Goal: Task Accomplishment & Management: Use online tool/utility

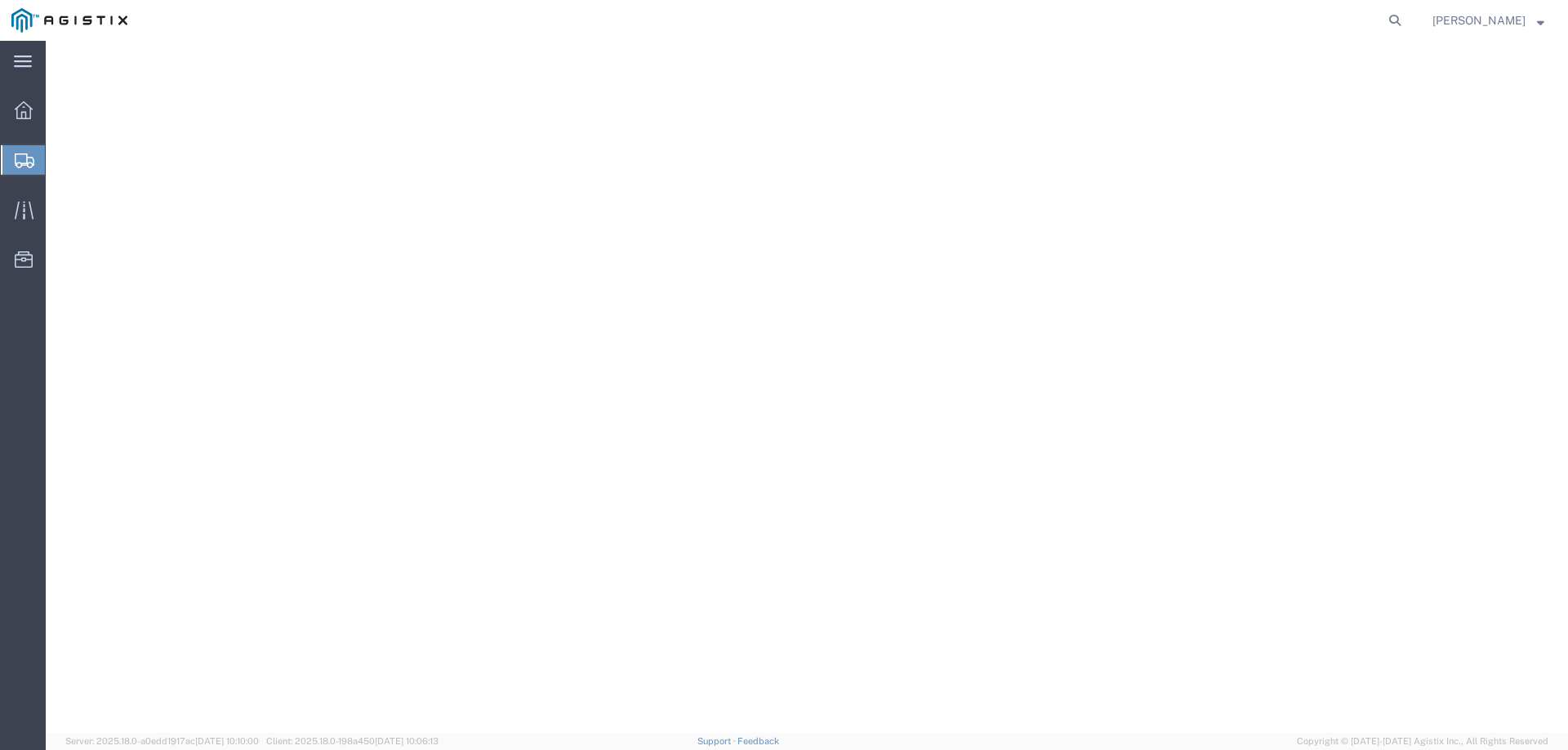
select select "is"
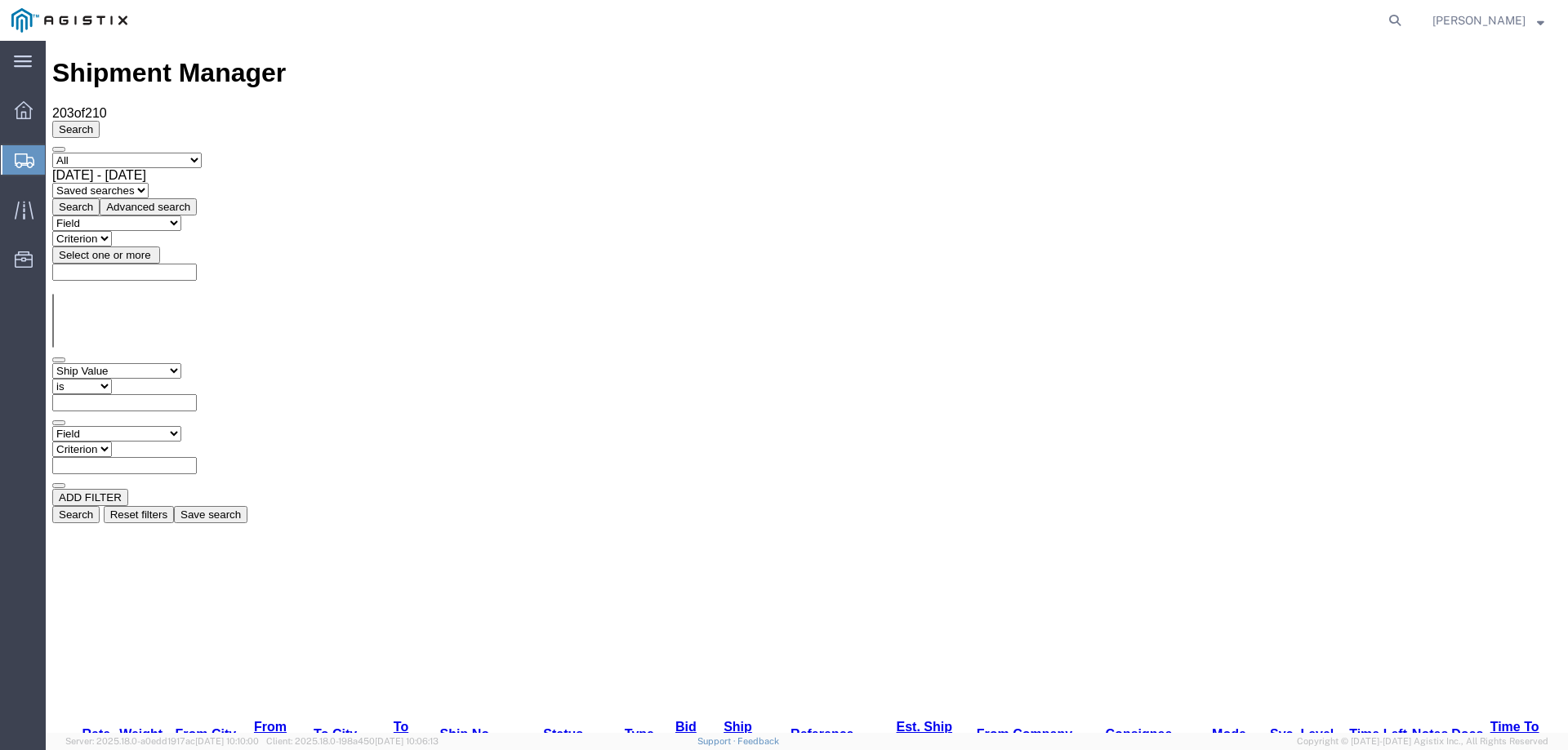
click at [15, 156] on icon at bounding box center [24, 160] width 20 height 15
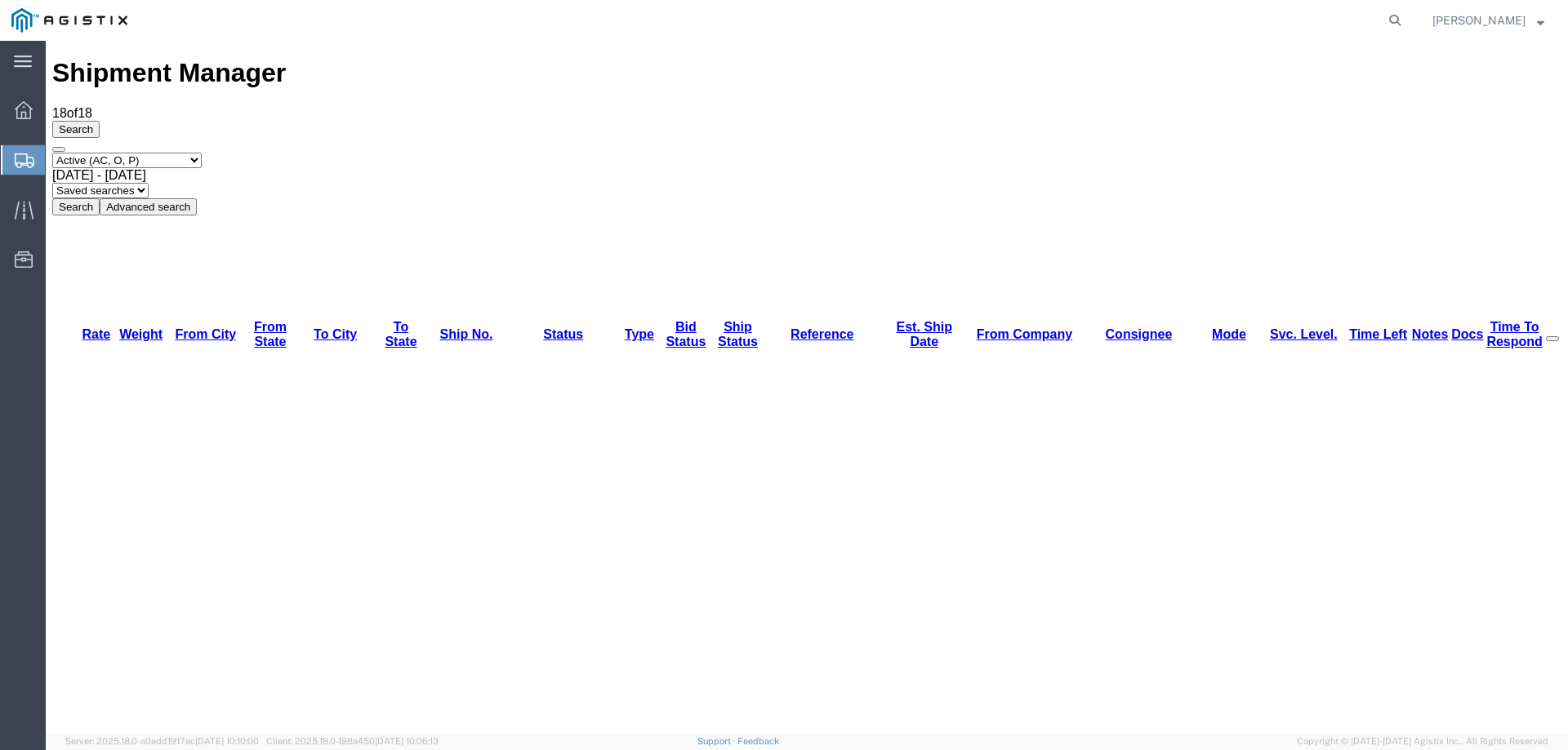
click at [26, 157] on icon at bounding box center [24, 160] width 20 height 15
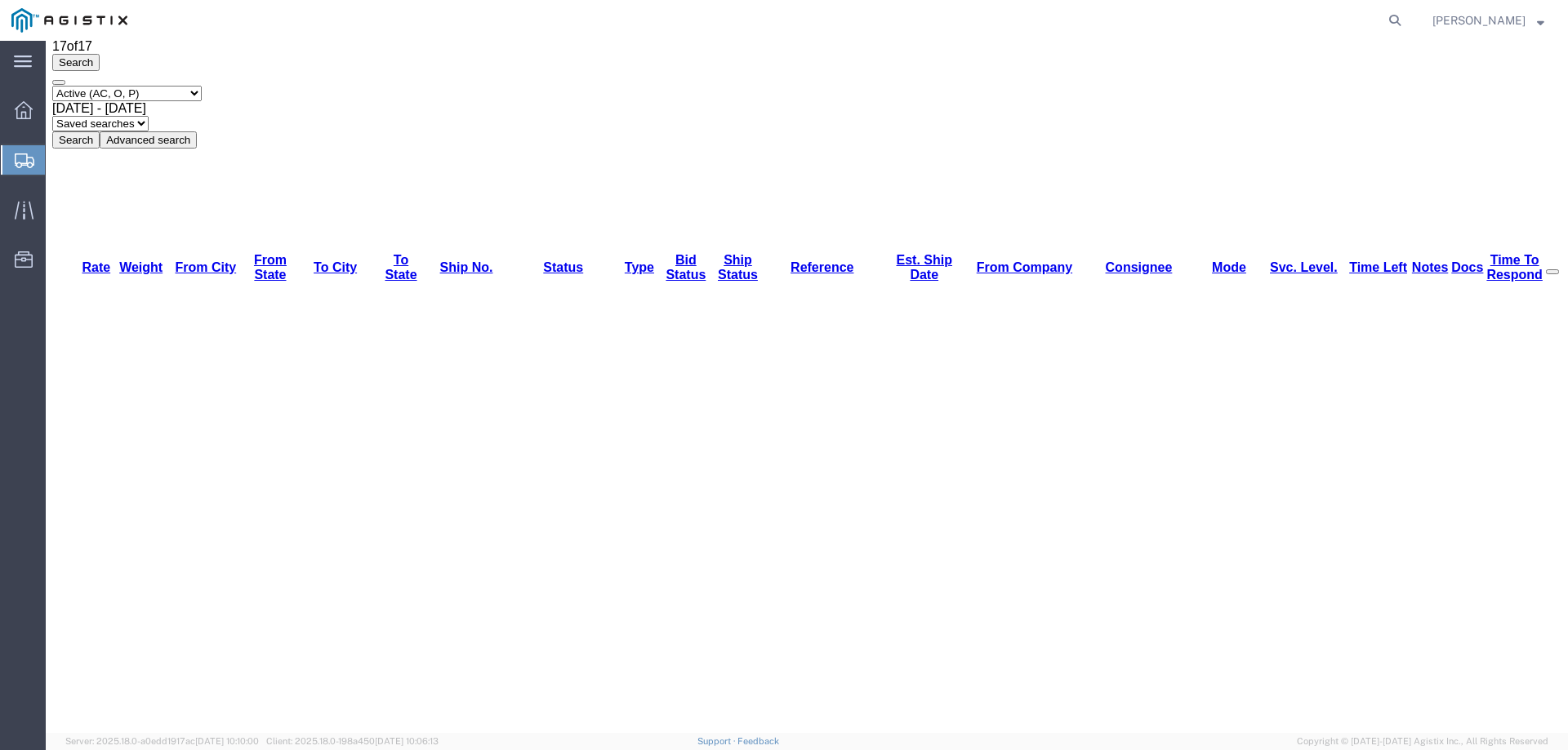
scroll to position [129, 0]
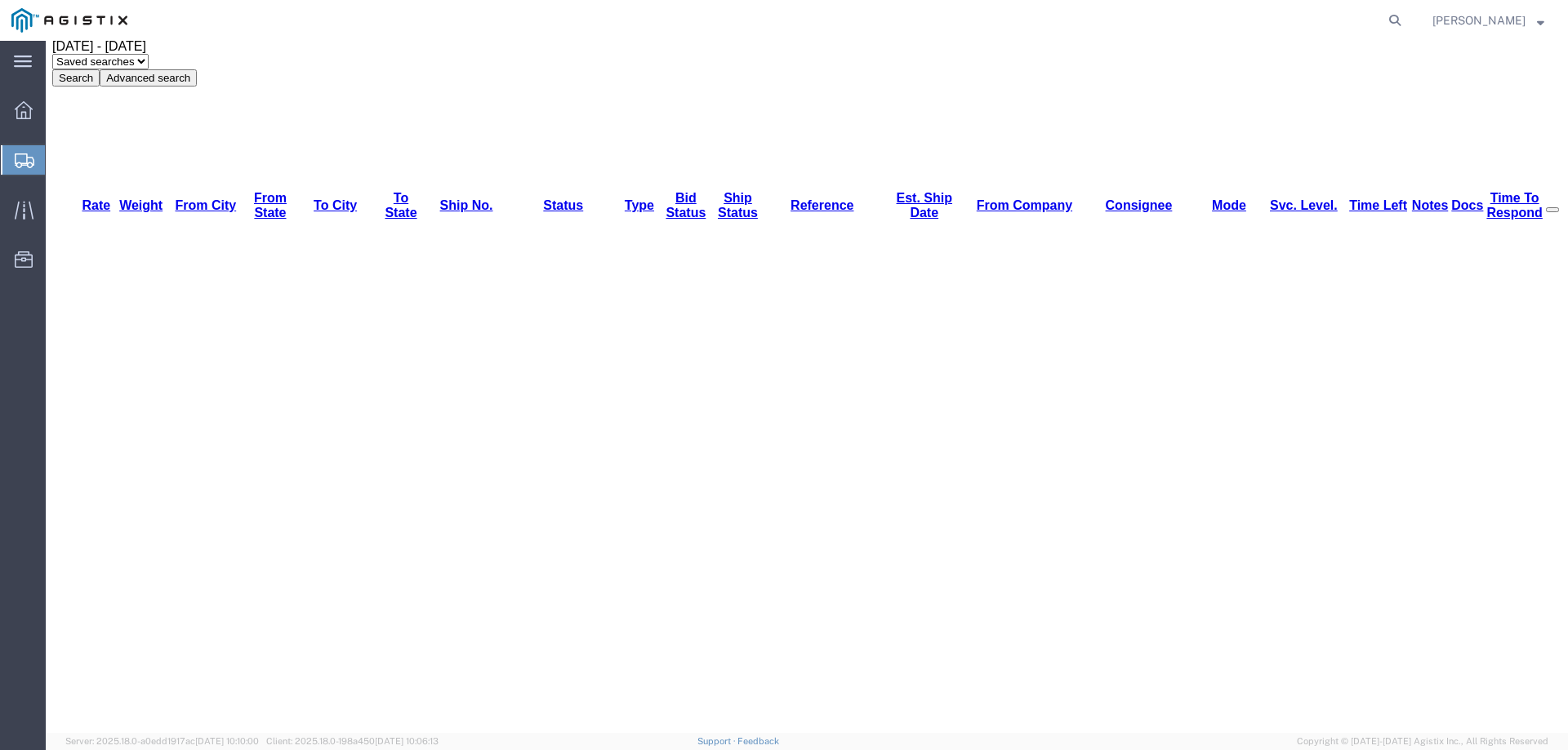
click at [18, 156] on icon at bounding box center [24, 160] width 20 height 15
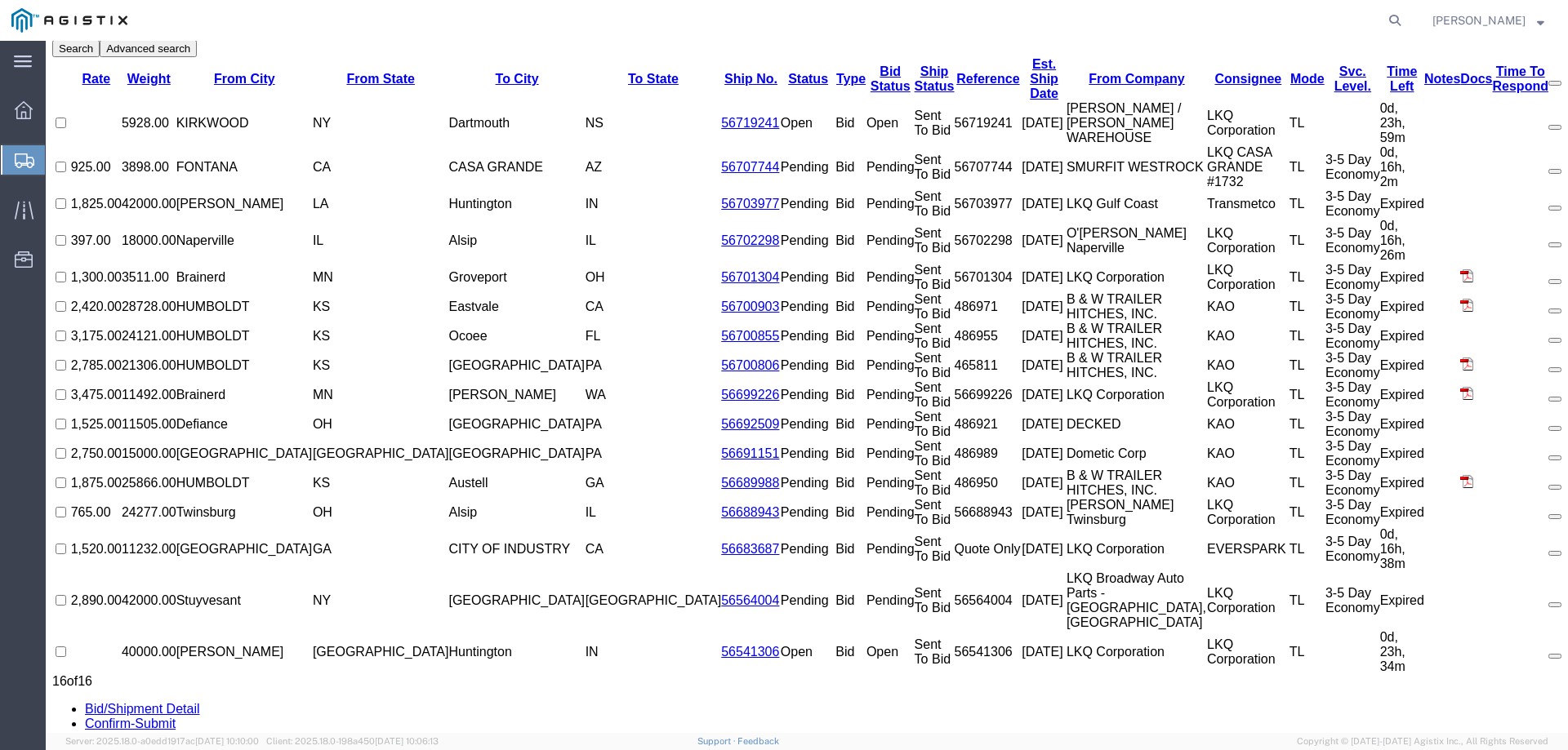
scroll to position [0, 0]
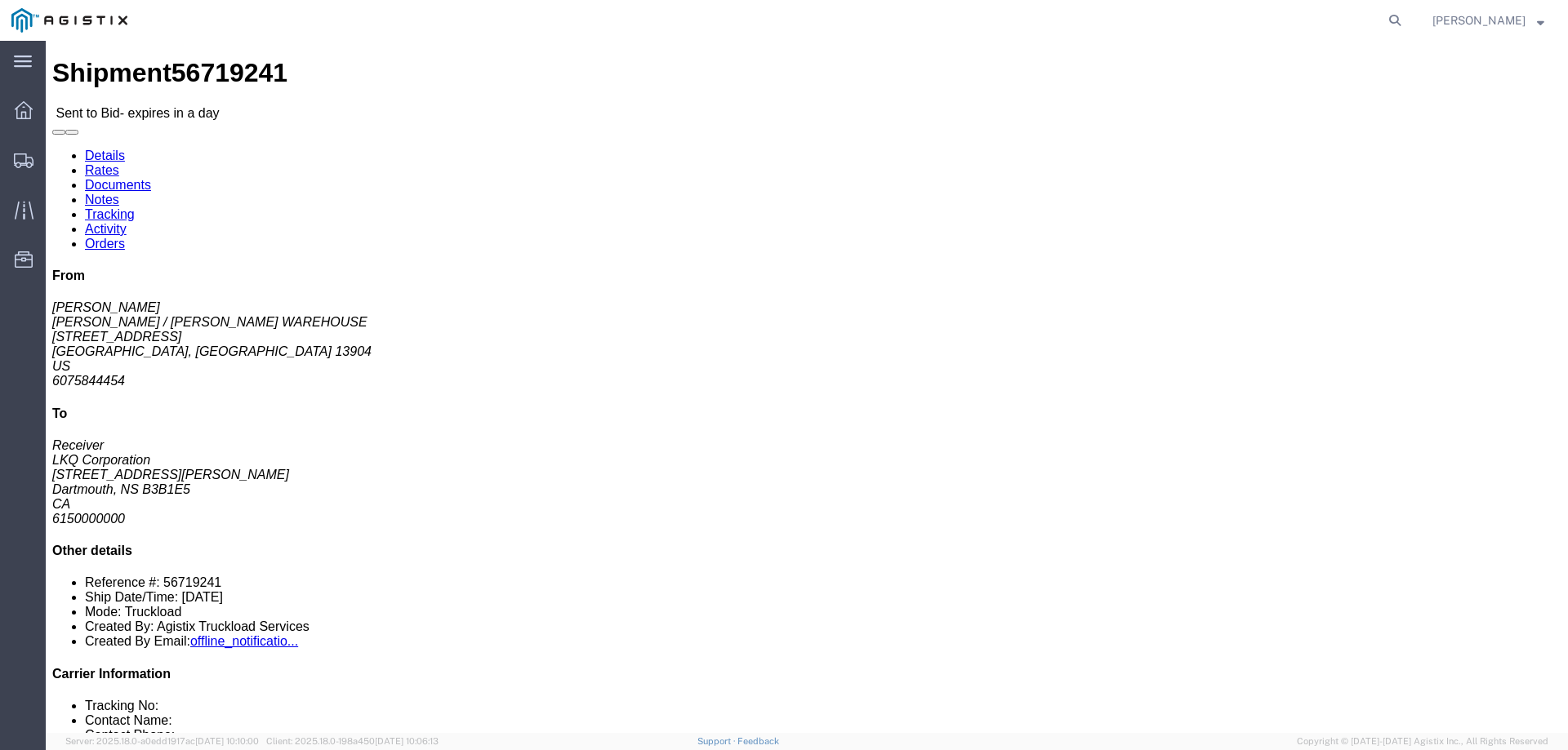
click button "button"
click icon "button"
click link "Notes"
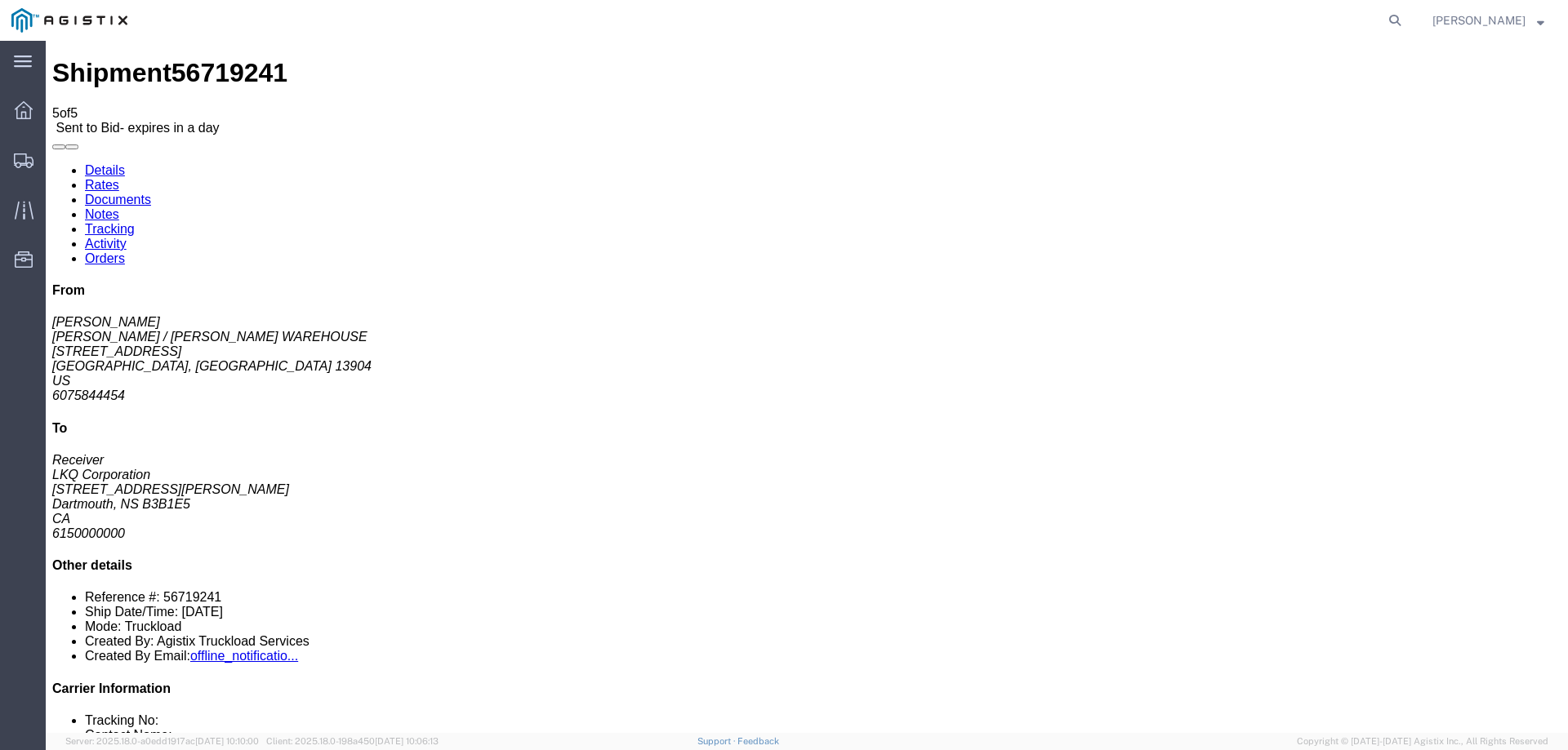
click at [101, 163] on link "Details" at bounding box center [105, 170] width 40 height 14
click link "Enter / Modify Bid"
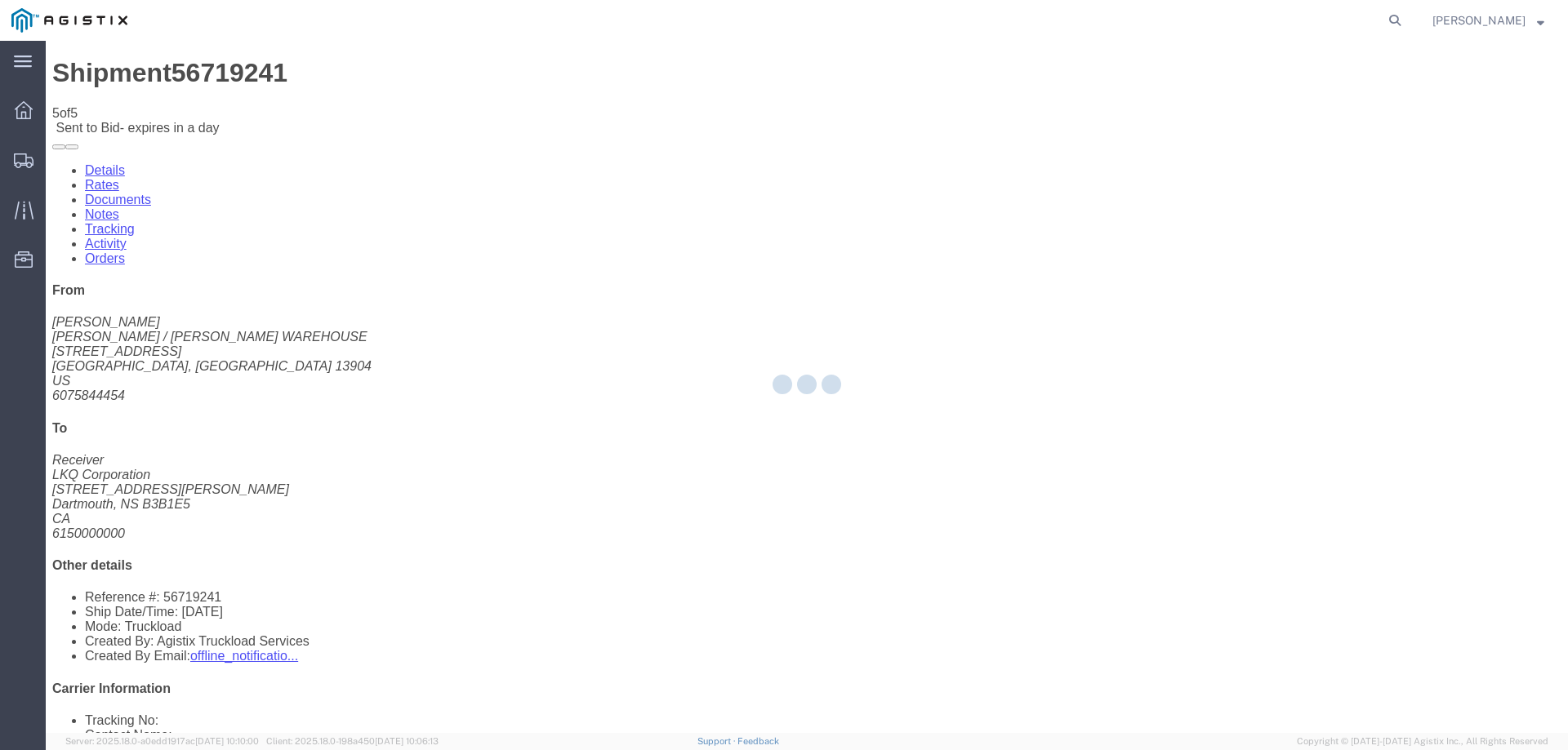
select select "146"
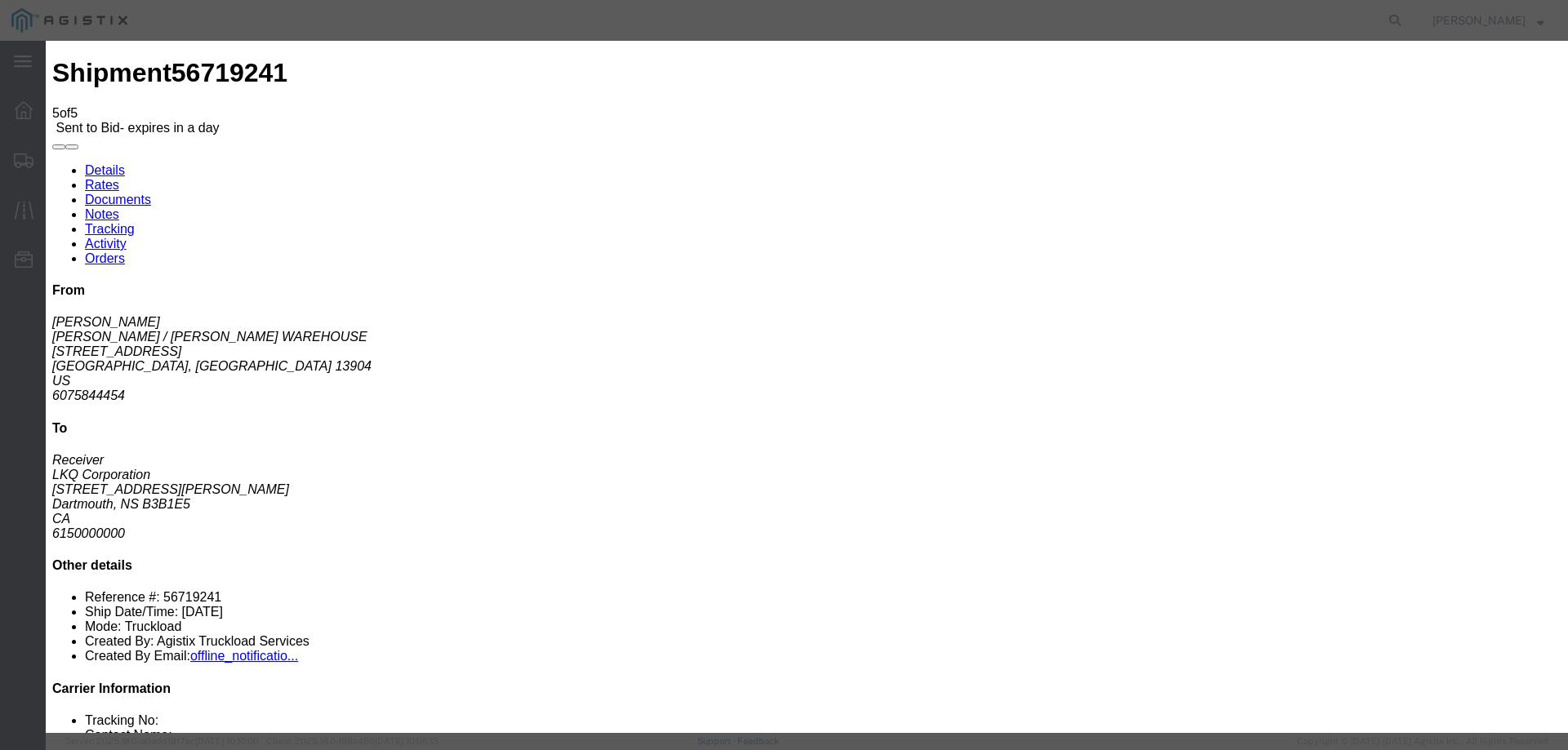
click select "Select CONESTOGA DFRM/STEP Economy TL Flatbed Intermodal LTL Standard Next Day …"
select select "25032"
click select "Select CONESTOGA DFRM/STEP Economy TL Flatbed Intermodal LTL Standard Next Day …"
click input "text"
type input "ats"
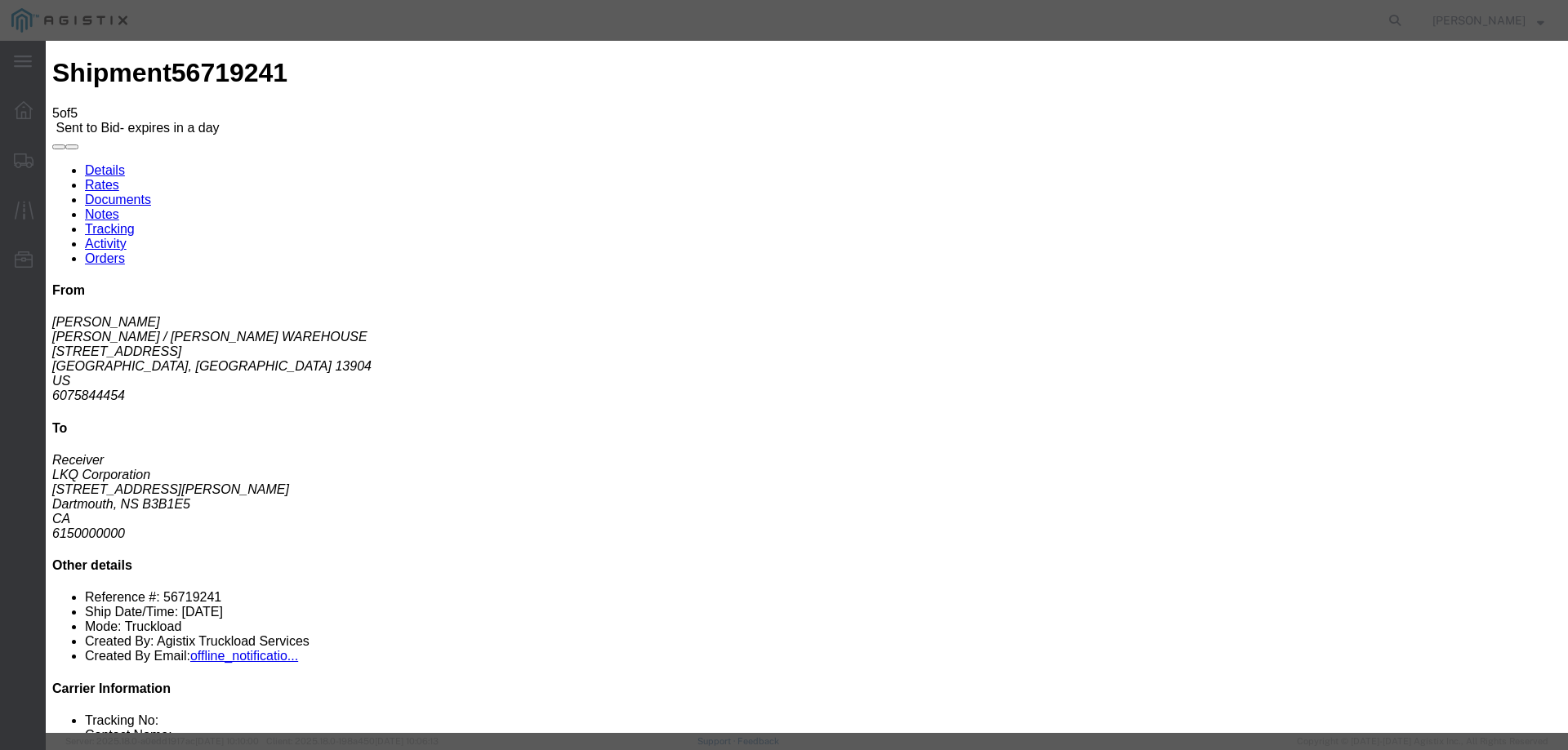
click input "number"
drag, startPoint x: 1090, startPoint y: 334, endPoint x: 954, endPoint y: 334, distance: 136.0
click div "Select 2 Day Service 3 Axle Winch Truck 3 to 5 Day Service 96L Domestic Flat Ra…"
type input "2000"
click button "Submit"
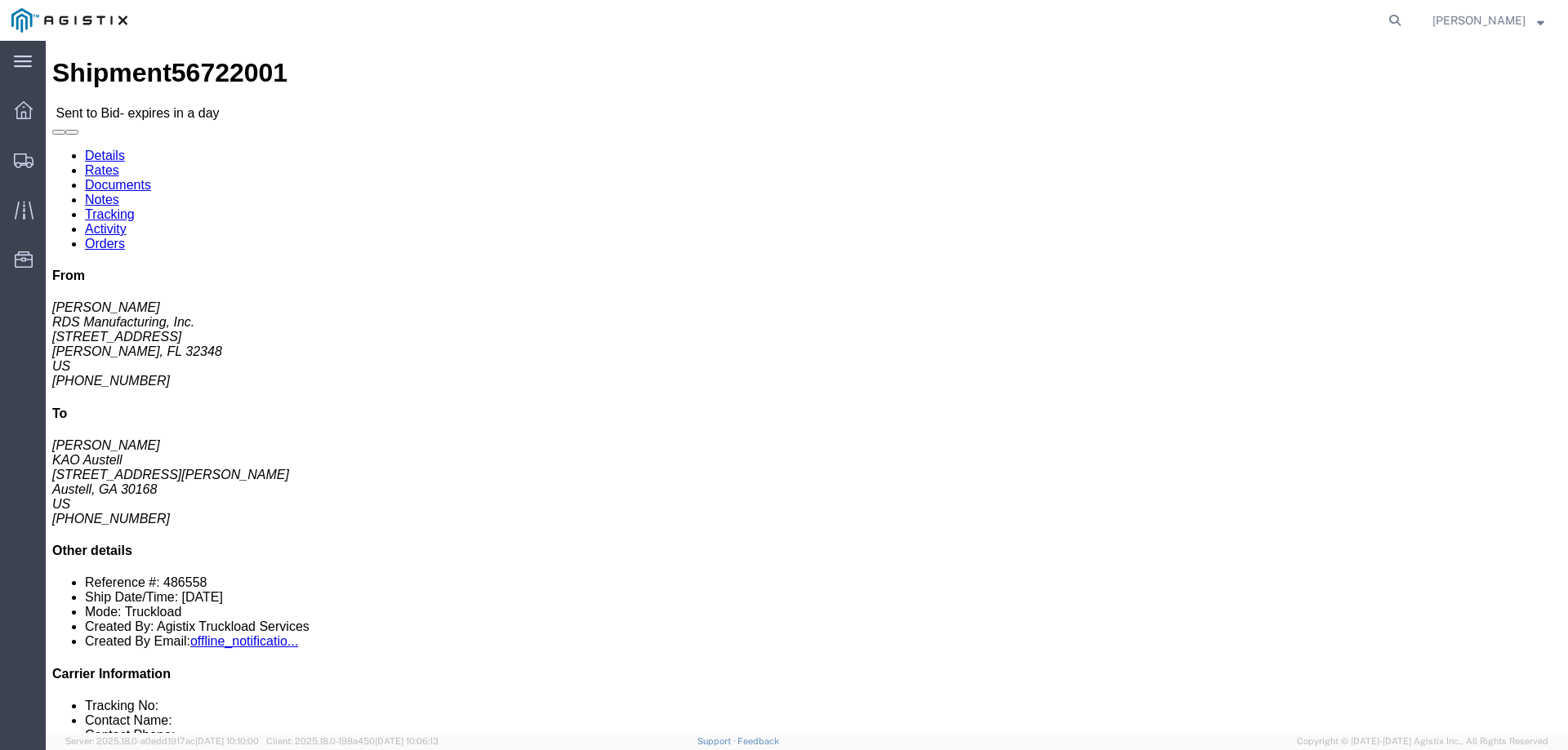
click button "button"
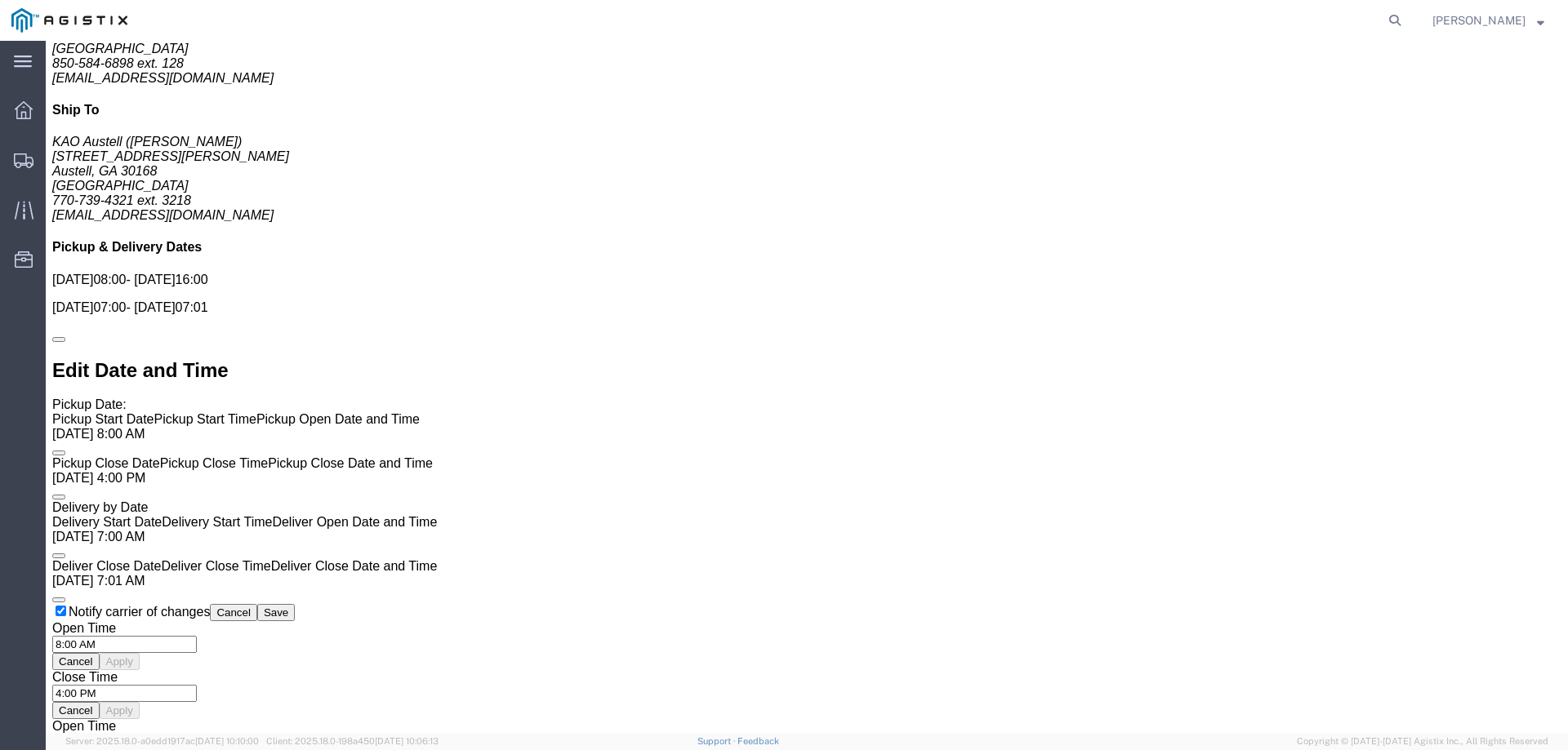
scroll to position [1113, 0]
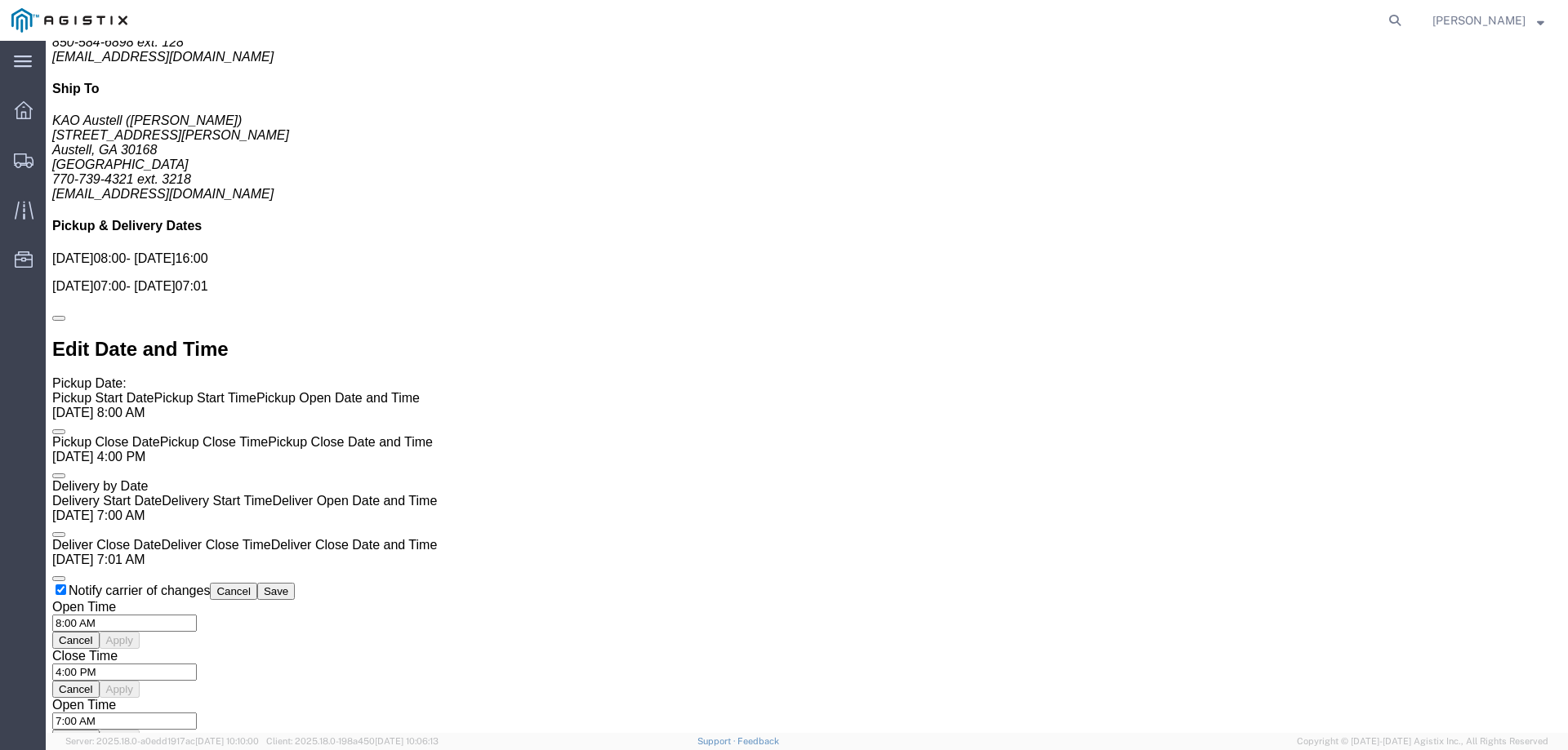
click link "Enter / Modify Bid"
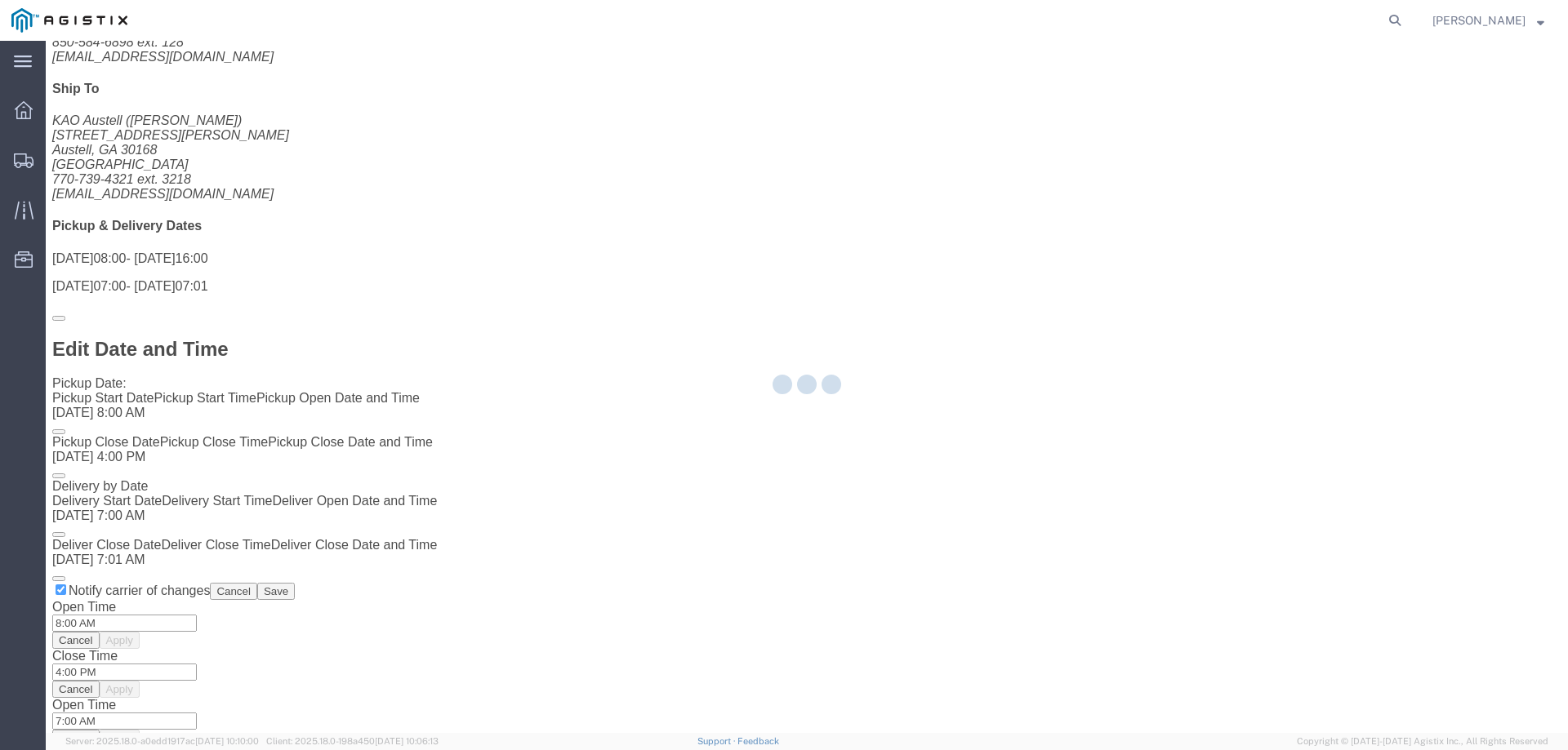
select select "146"
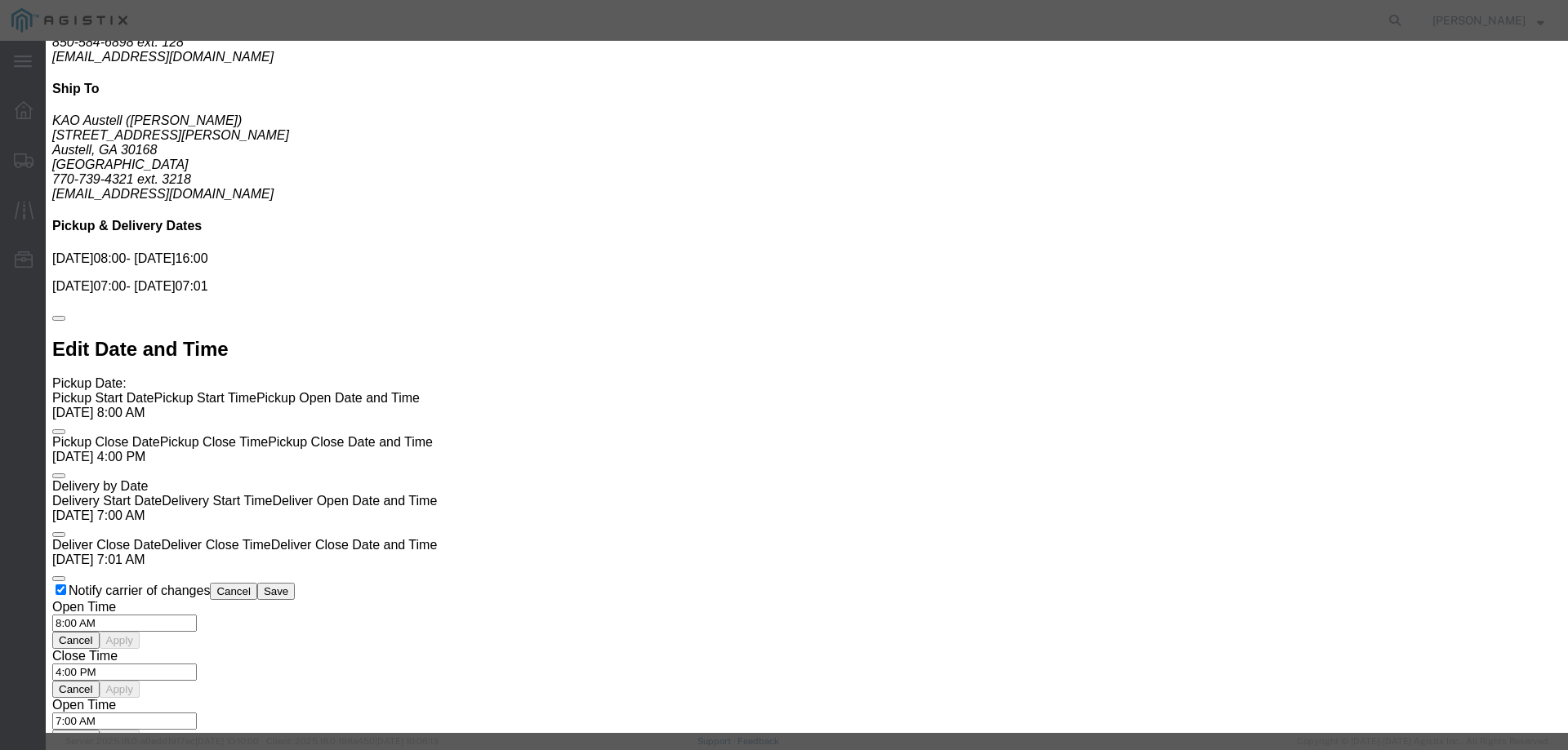
click select "Select CONESTOGA DFRM/STEP Economy TL Flatbed Intermodal LTL Standard Next Day …"
select select "25032"
click select "Select CONESTOGA DFRM/STEP Economy TL Flatbed Intermodal LTL Standard Next Day …"
drag, startPoint x: 1093, startPoint y: 143, endPoint x: 1171, endPoint y: 160, distance: 79.8
click input "text"
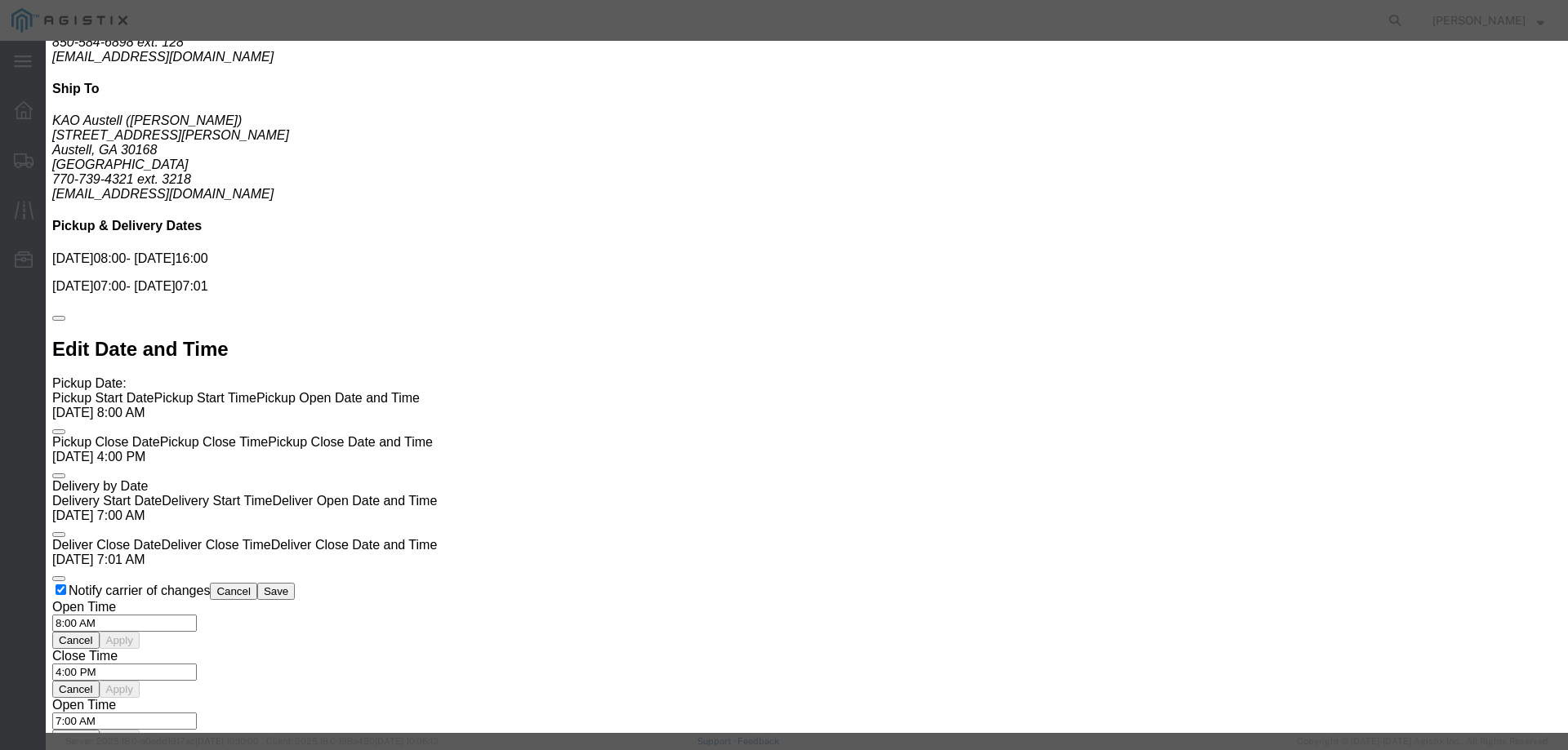
type input "ats"
click input "number"
type input "610"
click button "Submit"
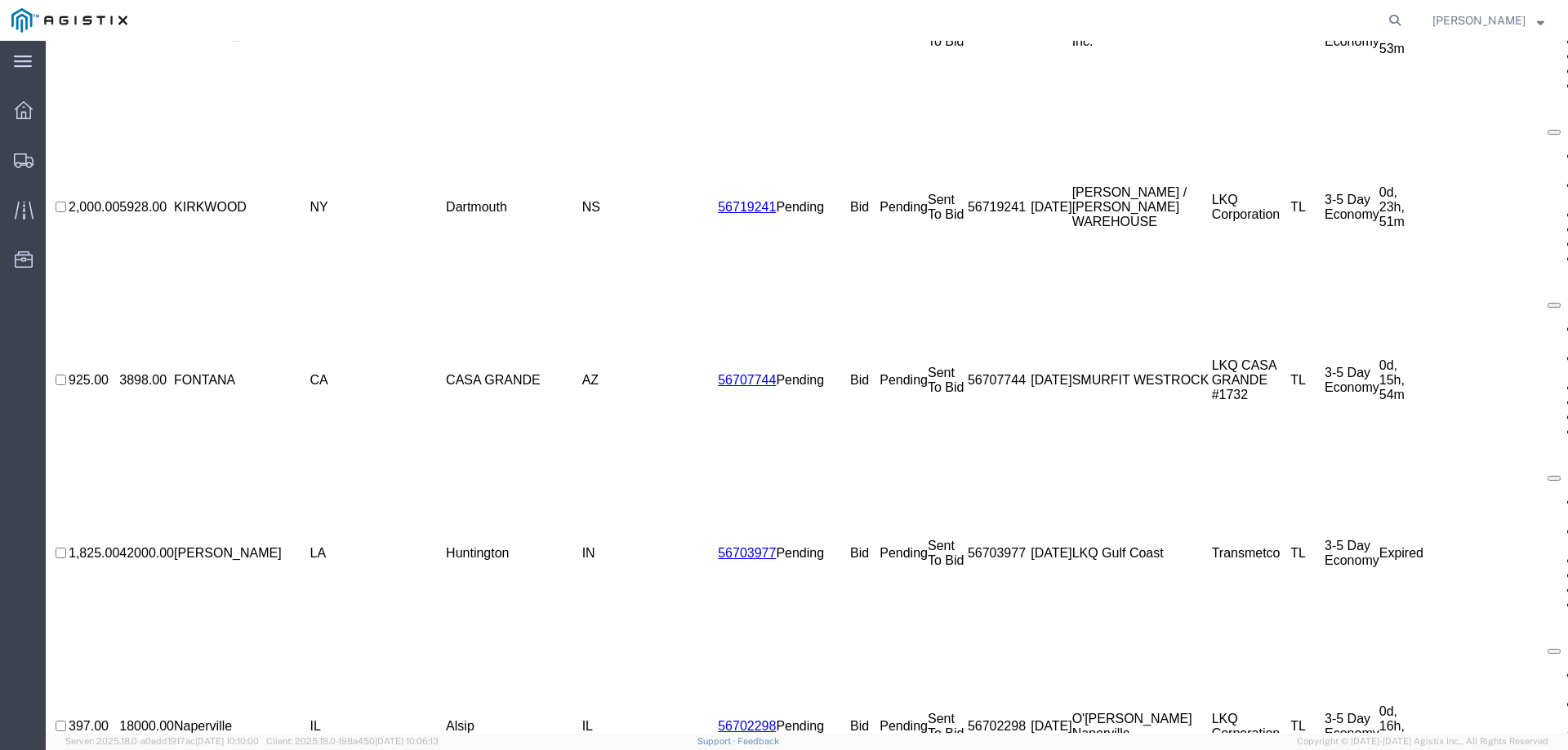
scroll to position [0, 0]
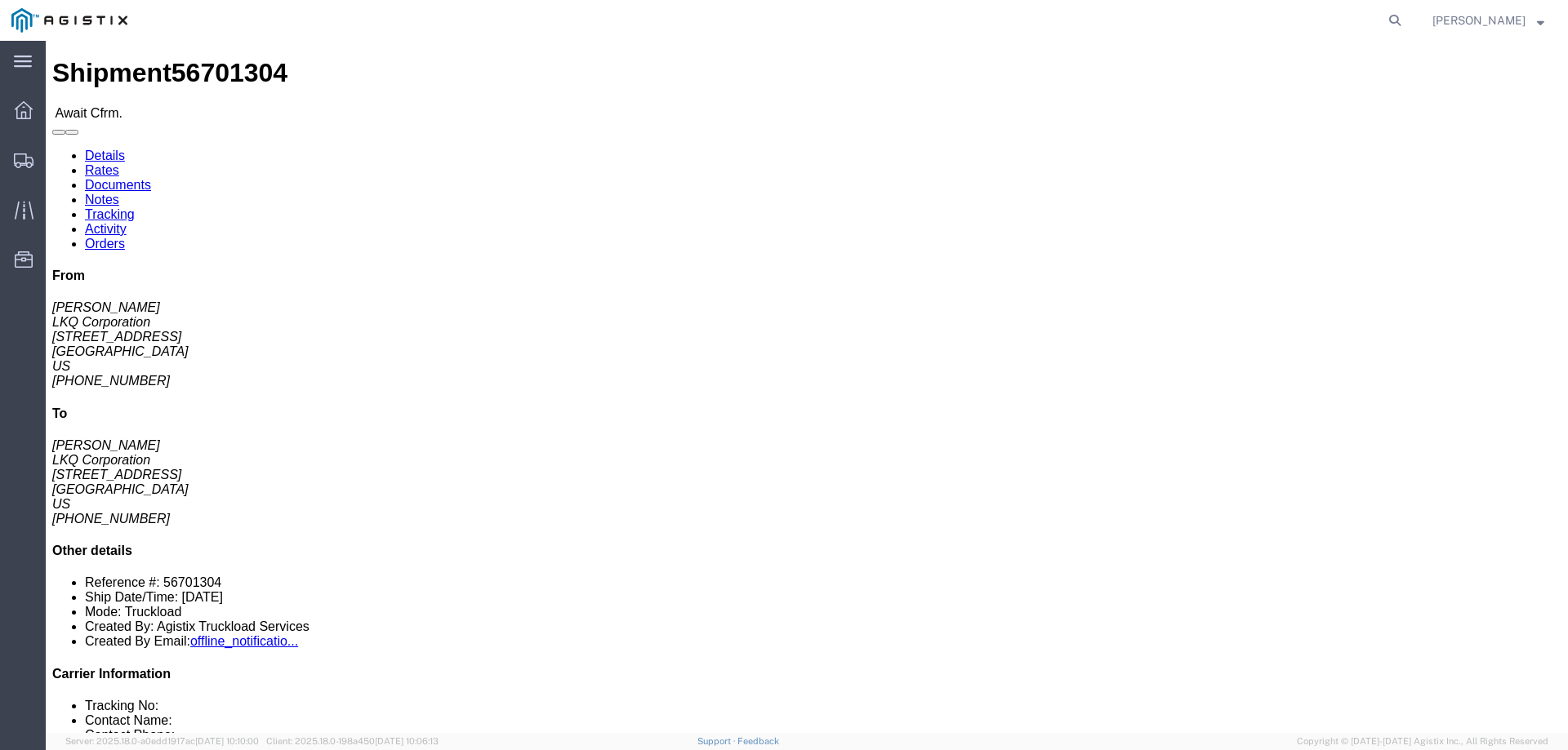
click link "Confirm"
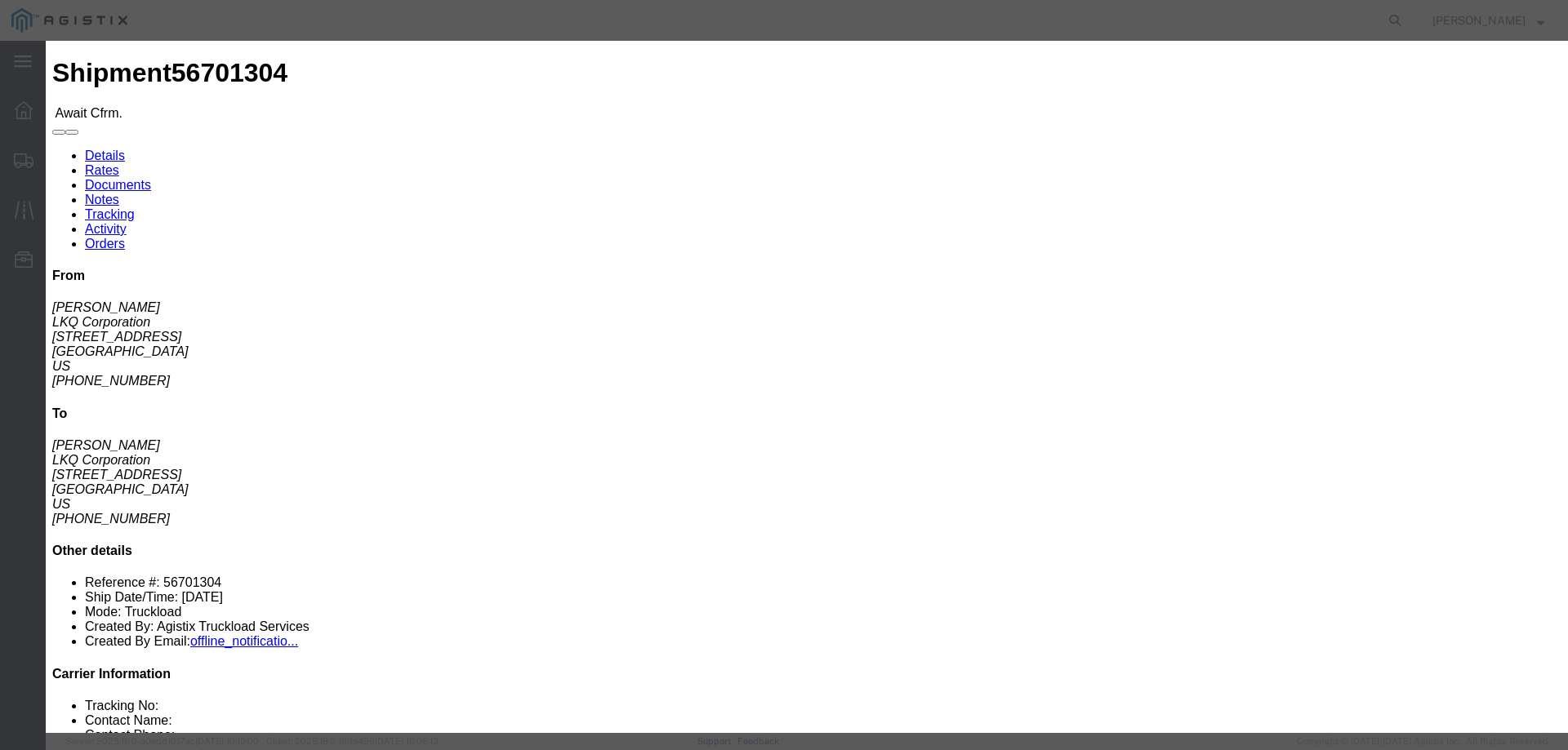
click input "checkbox"
checkbox input "true"
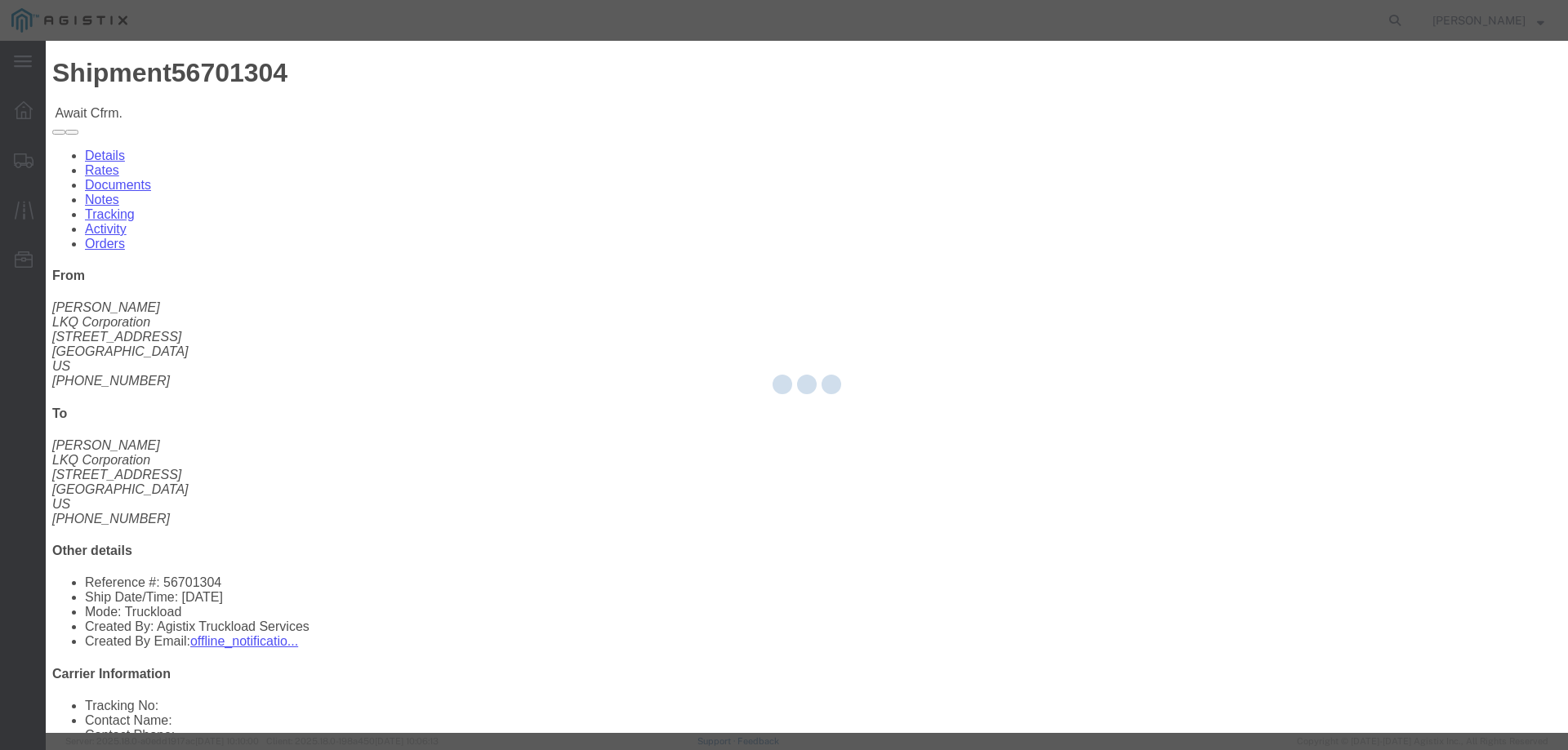
type input "[PERSON_NAME]"
type input "3204977237"
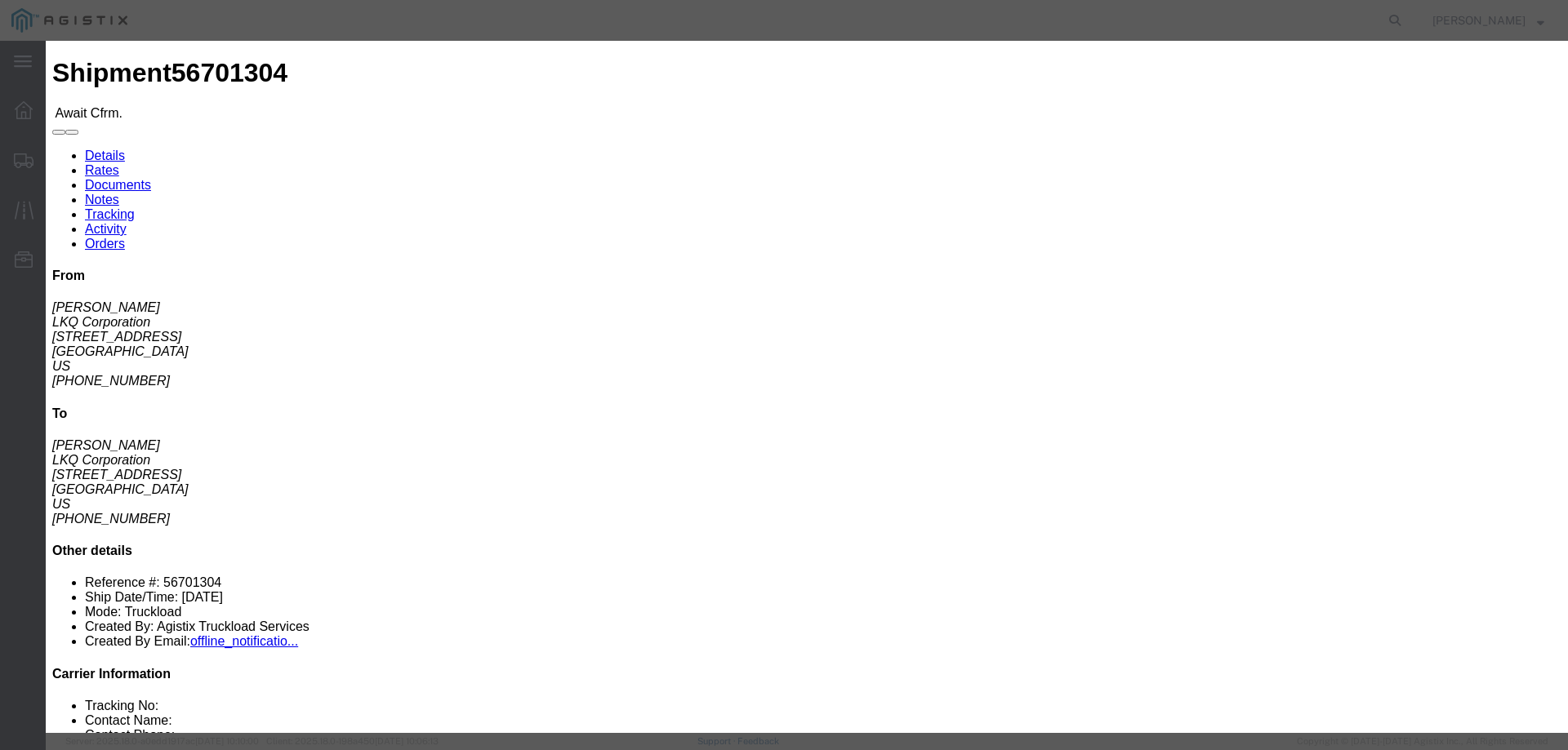
click input "text"
paste input "56701304"
type input "56701304"
click button "Submit"
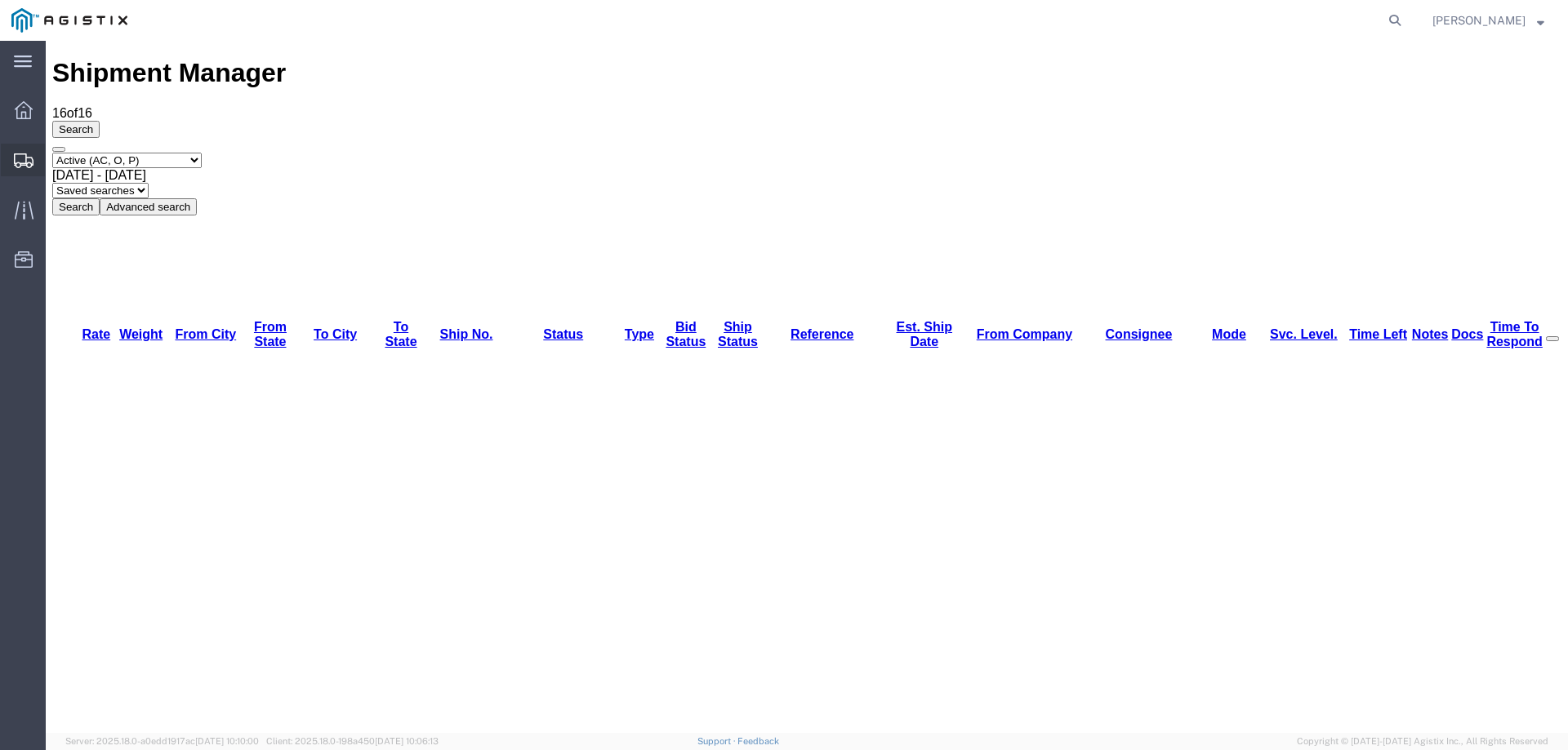
click at [22, 156] on icon at bounding box center [23, 160] width 20 height 15
click at [19, 211] on icon at bounding box center [23, 209] width 19 height 19
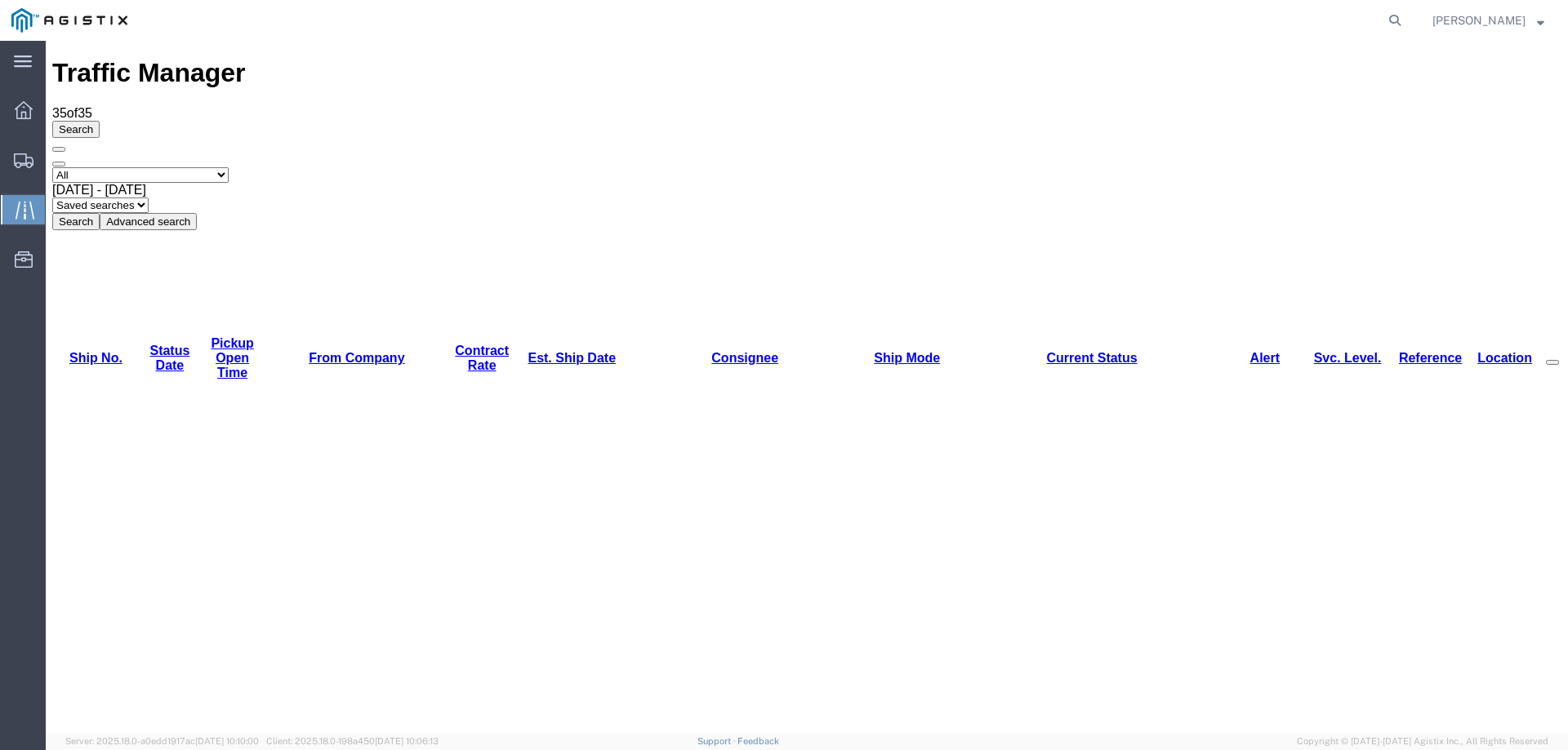
click at [22, 152] on svg-icon at bounding box center [23, 159] width 20 height 17
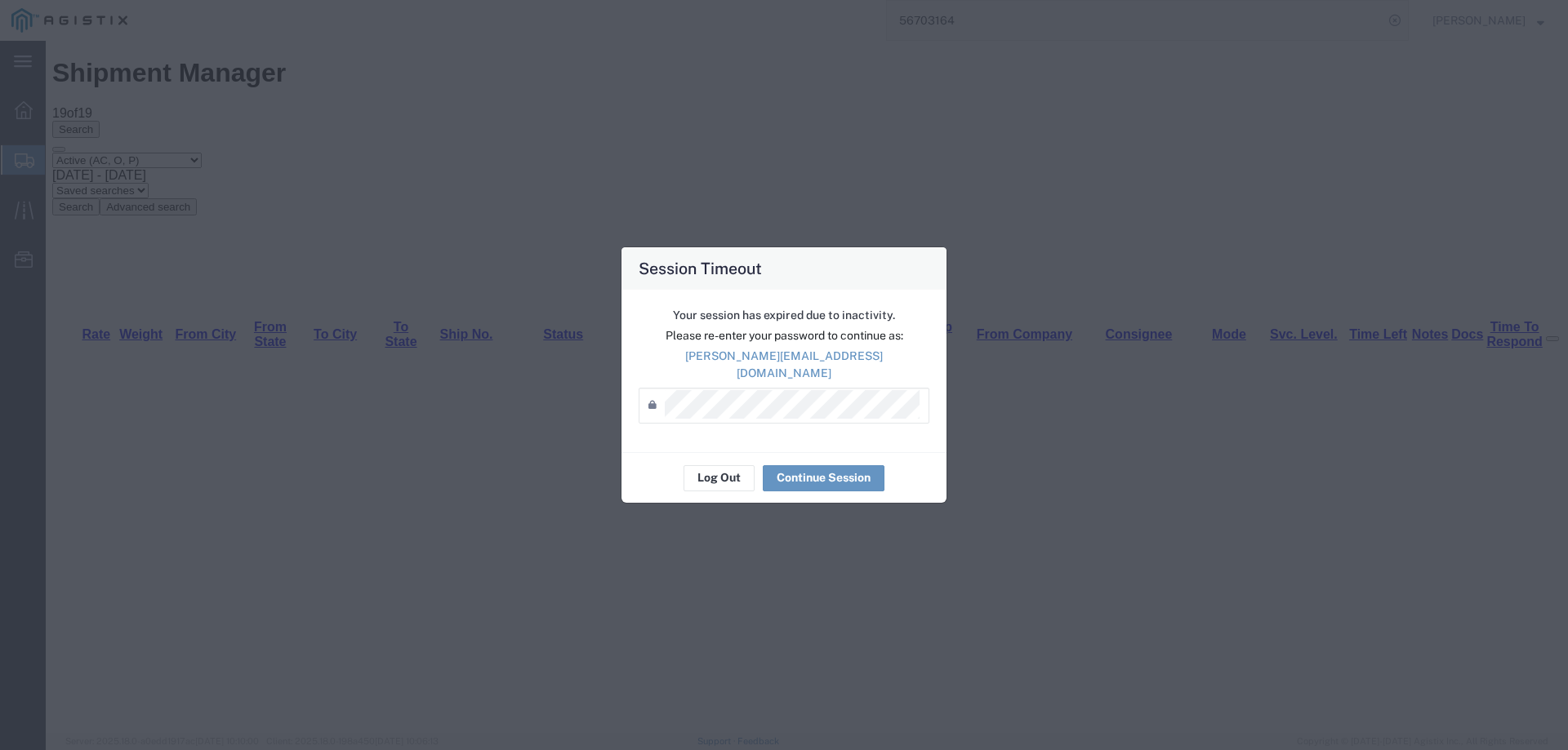
click at [0, 0] on div "Session Timeout Your session has expired due to inactivity. Please re-enter you…" at bounding box center [0, 0] width 0 height 0
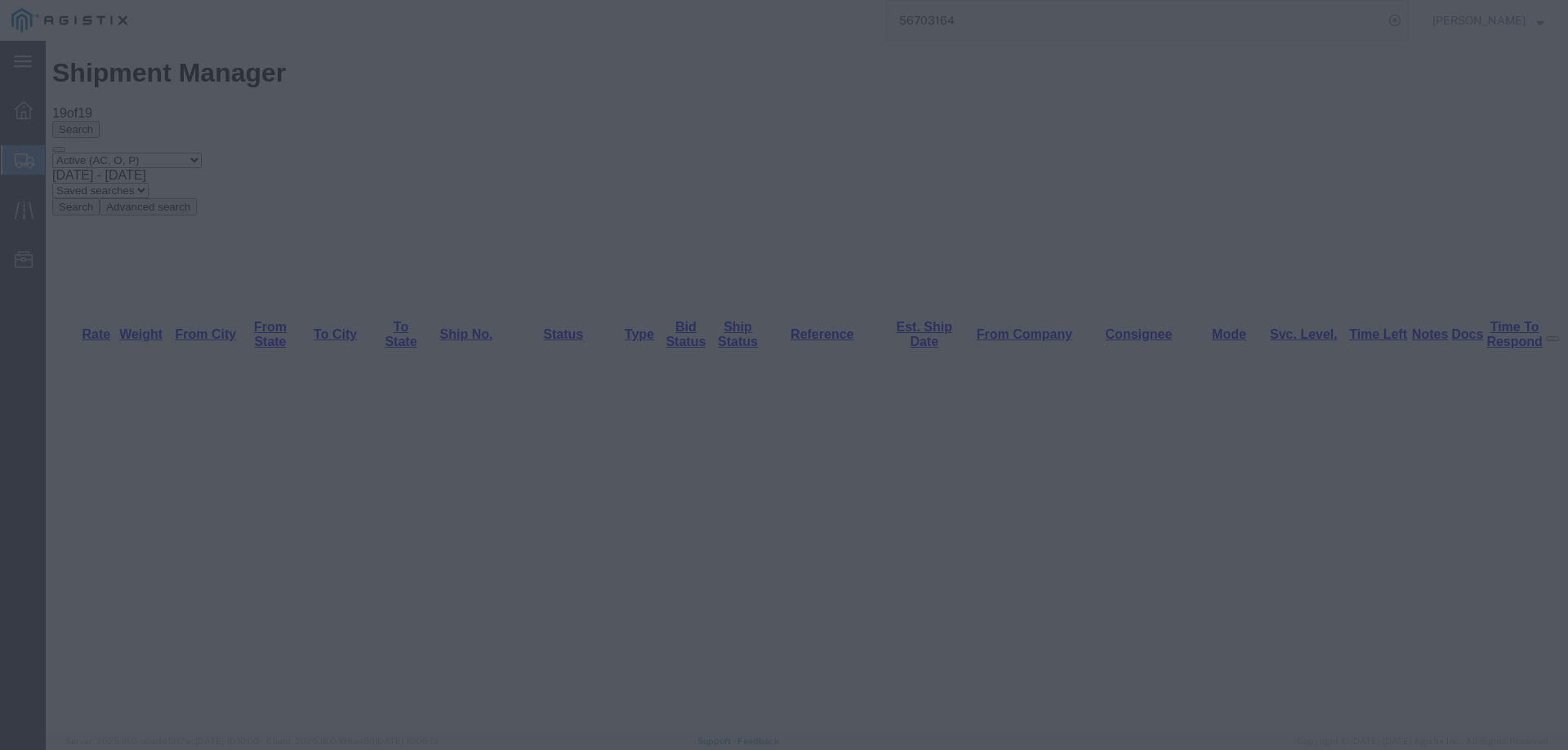
drag, startPoint x: 781, startPoint y: 294, endPoint x: 773, endPoint y: 782, distance: 488.1
click at [773, 750] on html "main_menu Created with Sketch. Collapse Menu Dashboard Shipments Traffic Resour…" at bounding box center [784, 375] width 1568 height 750
click at [0, 0] on div "Session Timeout Your session has expired due to inactivity. Please re-enter you…" at bounding box center [0, 0] width 0 height 0
click at [490, 500] on div at bounding box center [784, 375] width 1568 height 750
click at [0, 0] on div "Session Timeout Your session has expired due to inactivity. Please re-enter you…" at bounding box center [0, 0] width 0 height 0
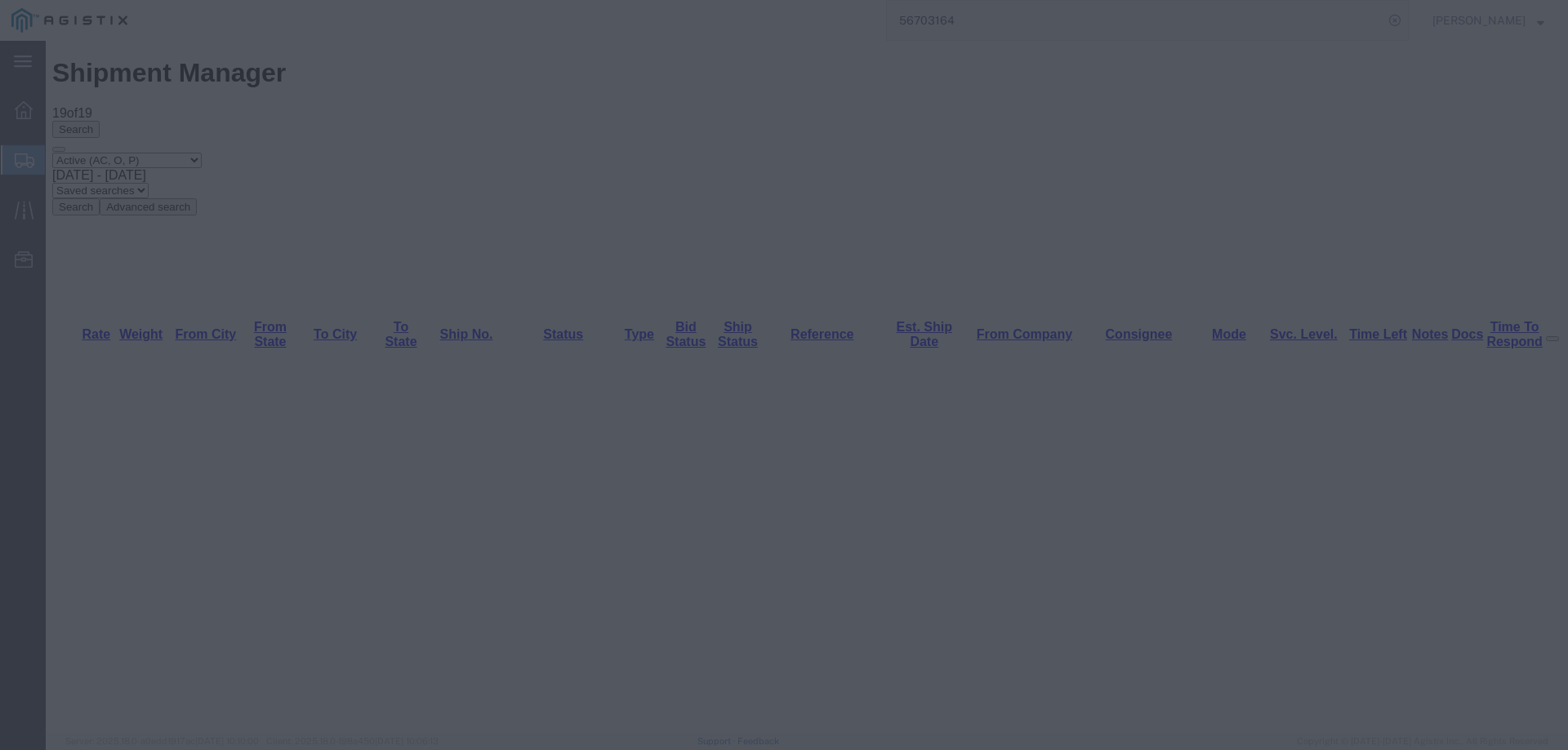
click at [0, 0] on div "Session Timeout Your session has expired due to inactivity. Please re-enter you…" at bounding box center [0, 0] width 0 height 0
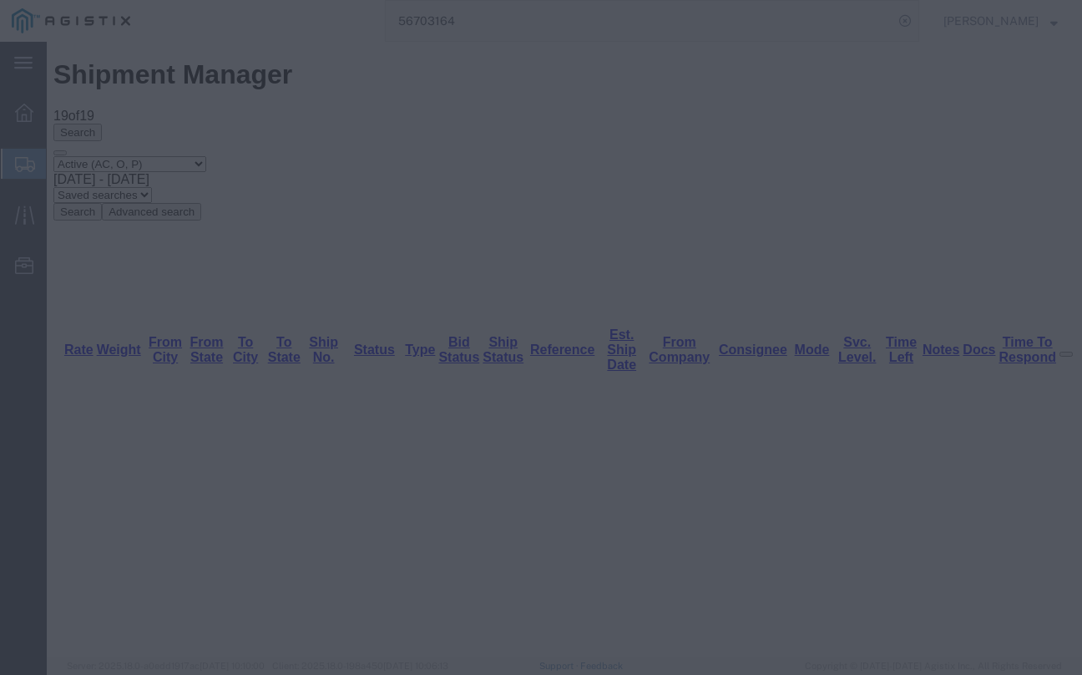
click at [902, 80] on div at bounding box center [541, 337] width 1082 height 675
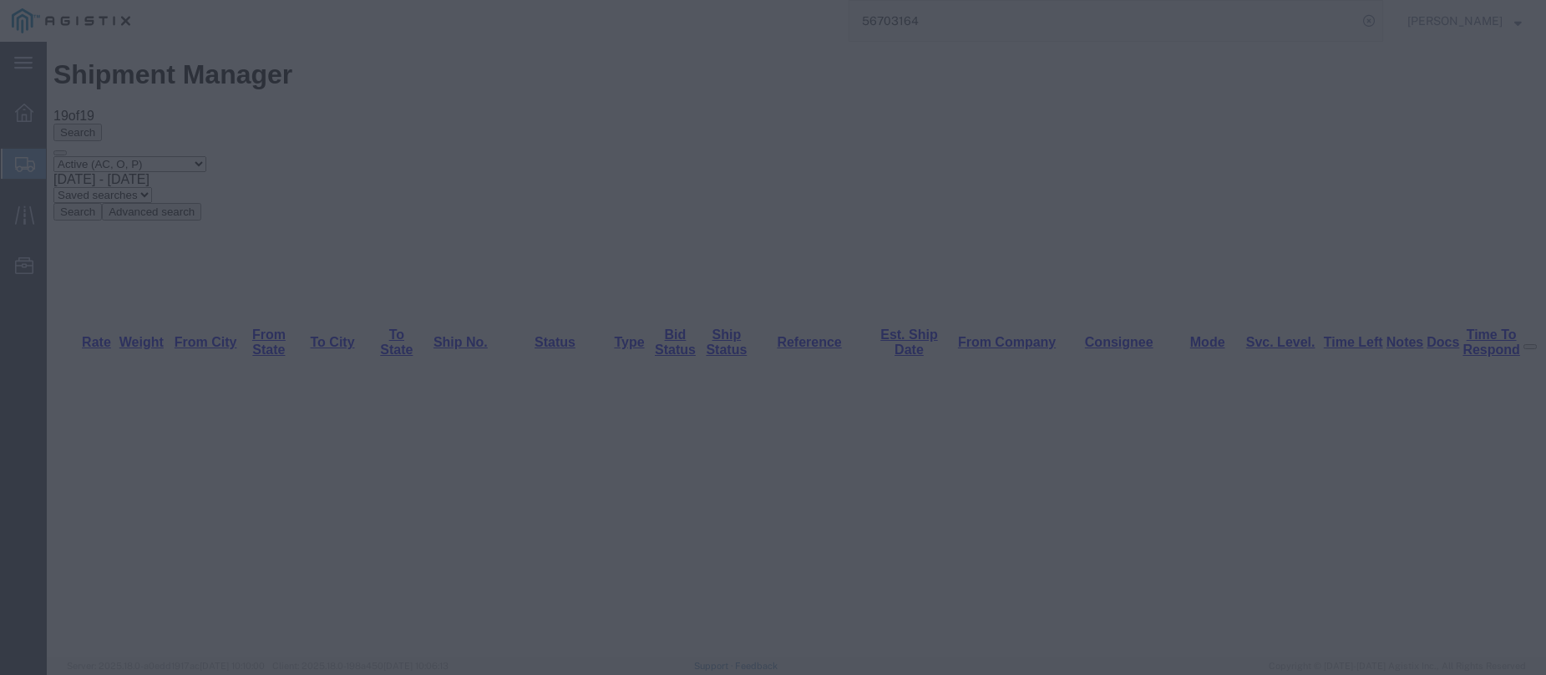
click at [1034, 494] on div at bounding box center [773, 337] width 1546 height 675
drag, startPoint x: 1034, startPoint y: 494, endPoint x: 464, endPoint y: 46, distance: 724.9
click at [464, 46] on div at bounding box center [773, 337] width 1546 height 675
drag, startPoint x: 292, startPoint y: 280, endPoint x: 778, endPoint y: 220, distance: 489.7
click at [778, 220] on div at bounding box center [773, 337] width 1546 height 675
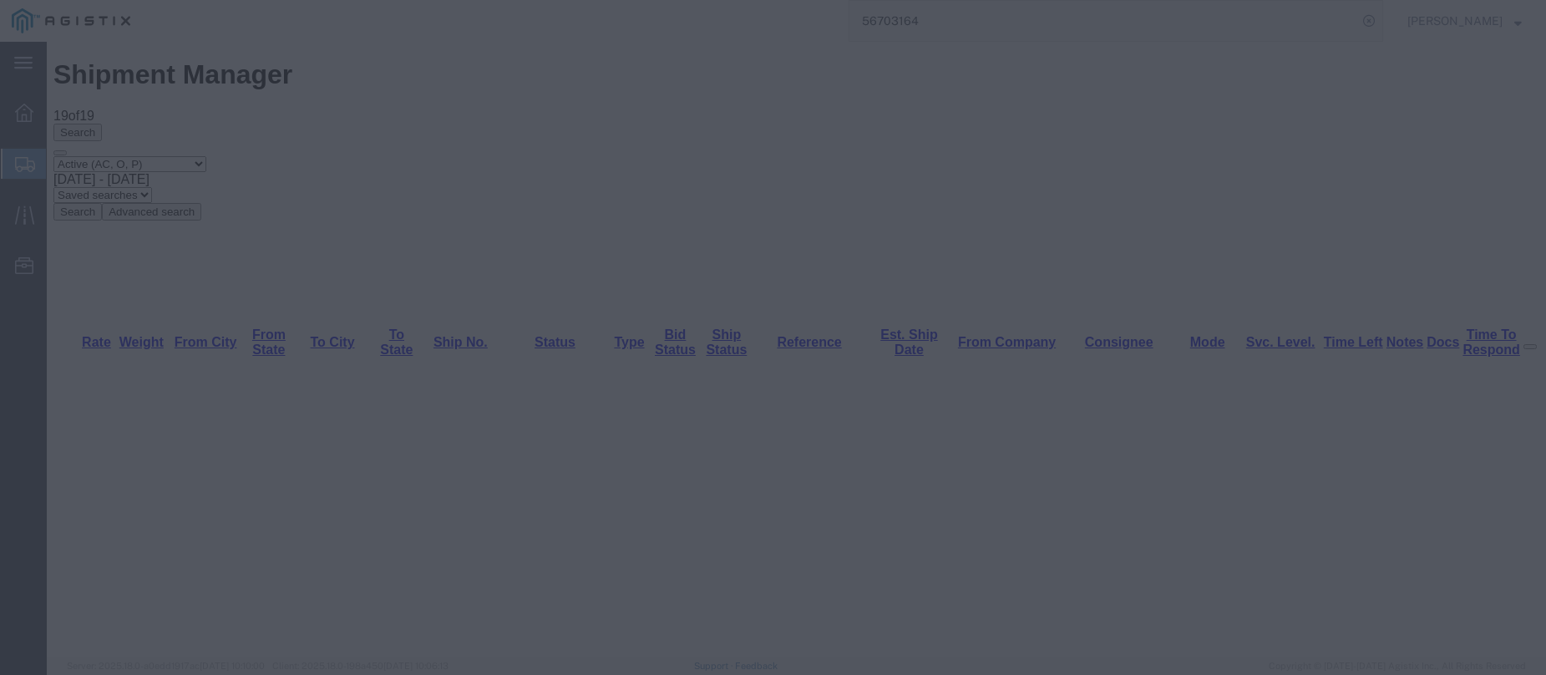
click at [167, 296] on div at bounding box center [773, 337] width 1546 height 675
click at [0, 0] on div "Session Timeout Your session has expired due to inactivity. Please re-enter you…" at bounding box center [0, 0] width 0 height 0
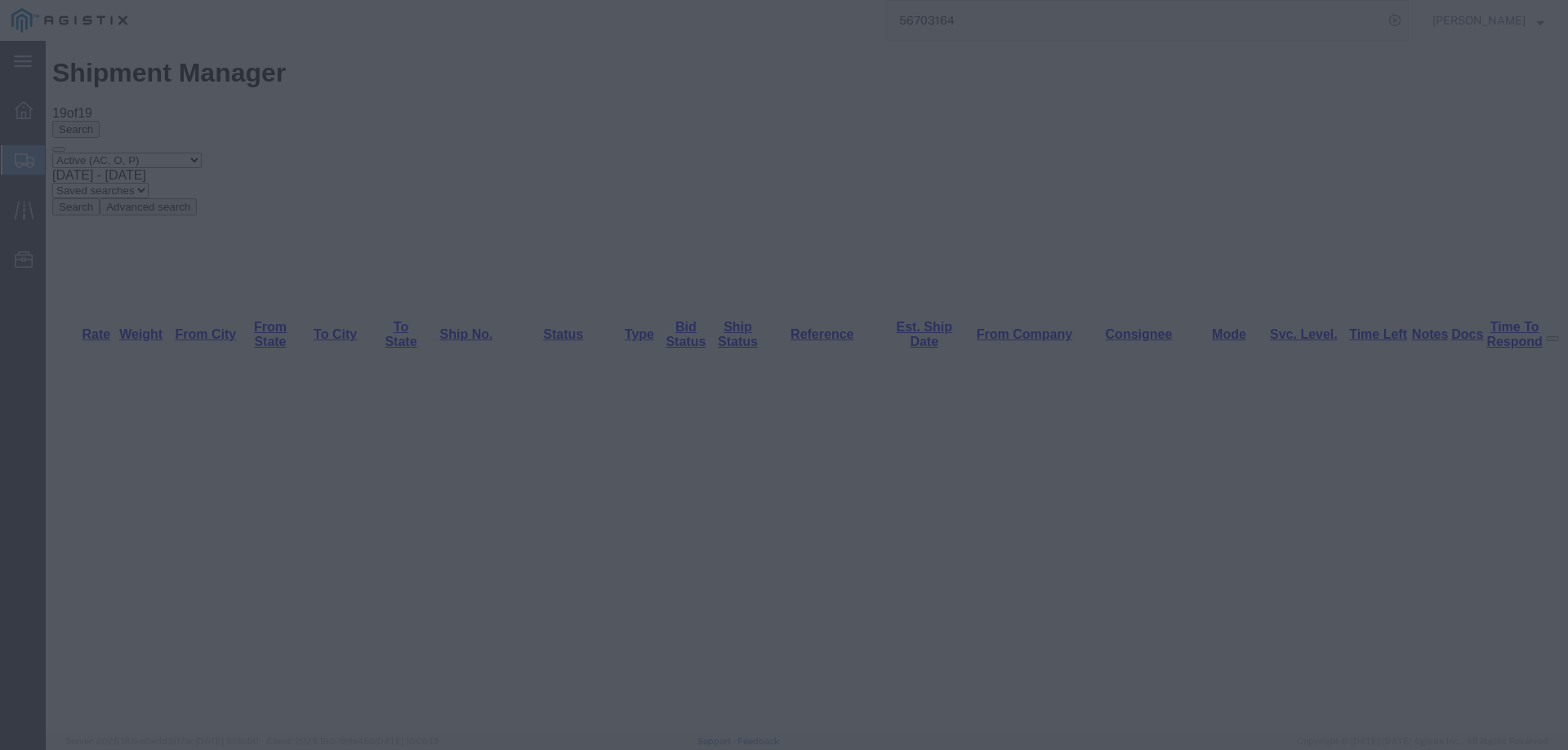
click at [203, 412] on div at bounding box center [784, 375] width 1568 height 750
click at [0, 0] on div "Session Timeout Your session has expired due to inactivity. Please re-enter you…" at bounding box center [0, 0] width 0 height 0
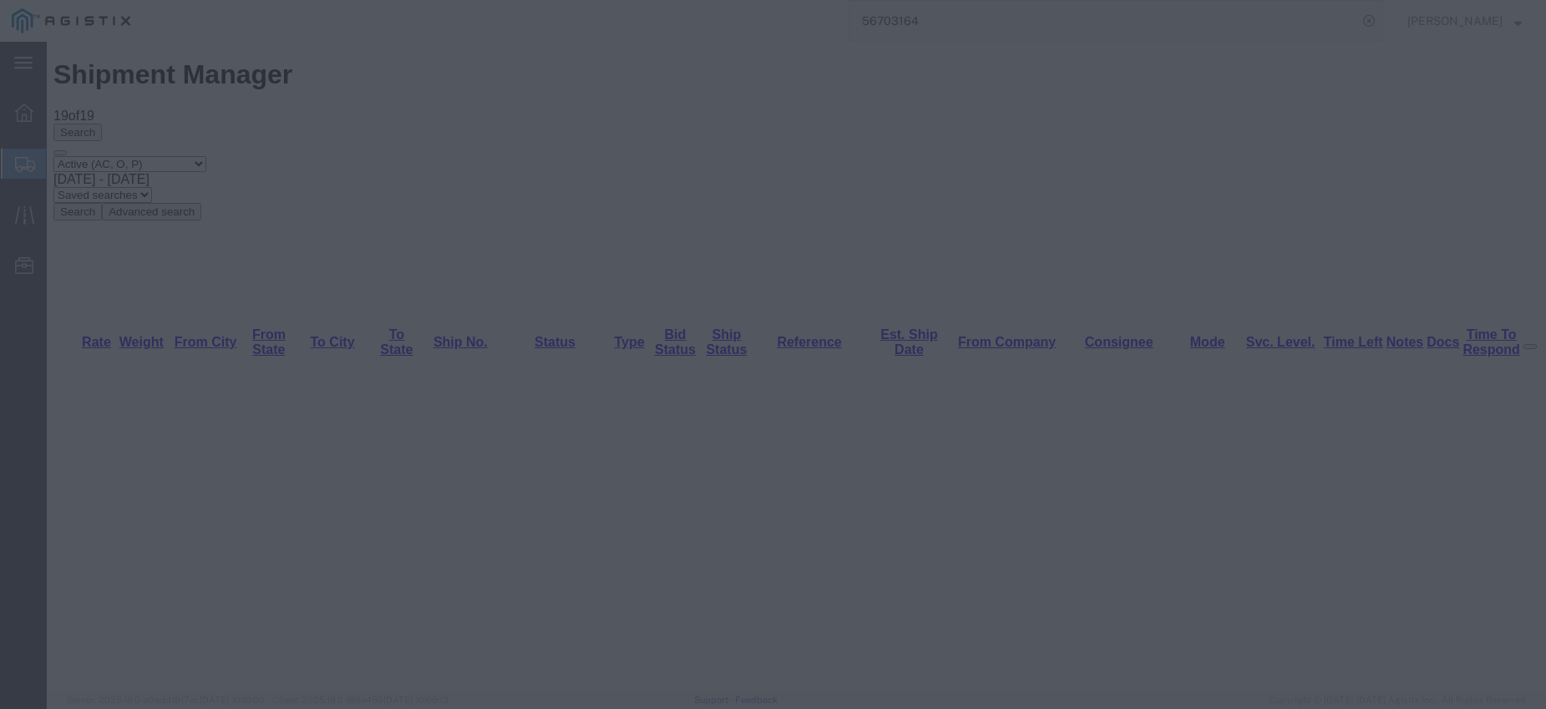
drag, startPoint x: 1016, startPoint y: 487, endPoint x: 618, endPoint y: 301, distance: 439.0
click at [618, 301] on div at bounding box center [773, 354] width 1546 height 709
drag, startPoint x: 631, startPoint y: 327, endPoint x: 471, endPoint y: 390, distance: 172.5
click at [471, 390] on div at bounding box center [773, 354] width 1546 height 709
click at [0, 0] on div "Session Timeout Your session has expired due to inactivity. Please re-enter you…" at bounding box center [0, 0] width 0 height 0
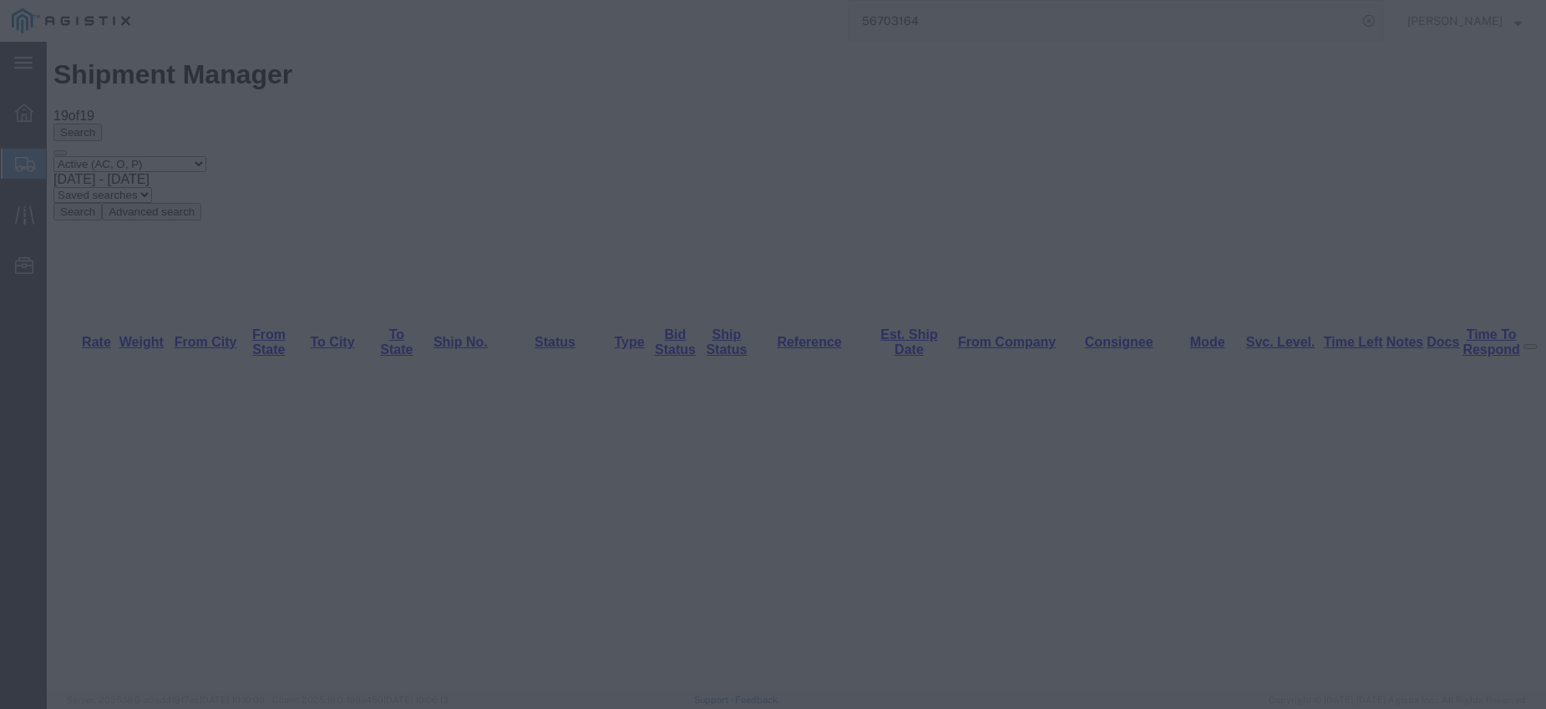
click at [0, 0] on div "Session Timeout Your session has expired due to inactivity. Please re-enter you…" at bounding box center [0, 0] width 0 height 0
click at [3, 386] on div at bounding box center [773, 354] width 1546 height 709
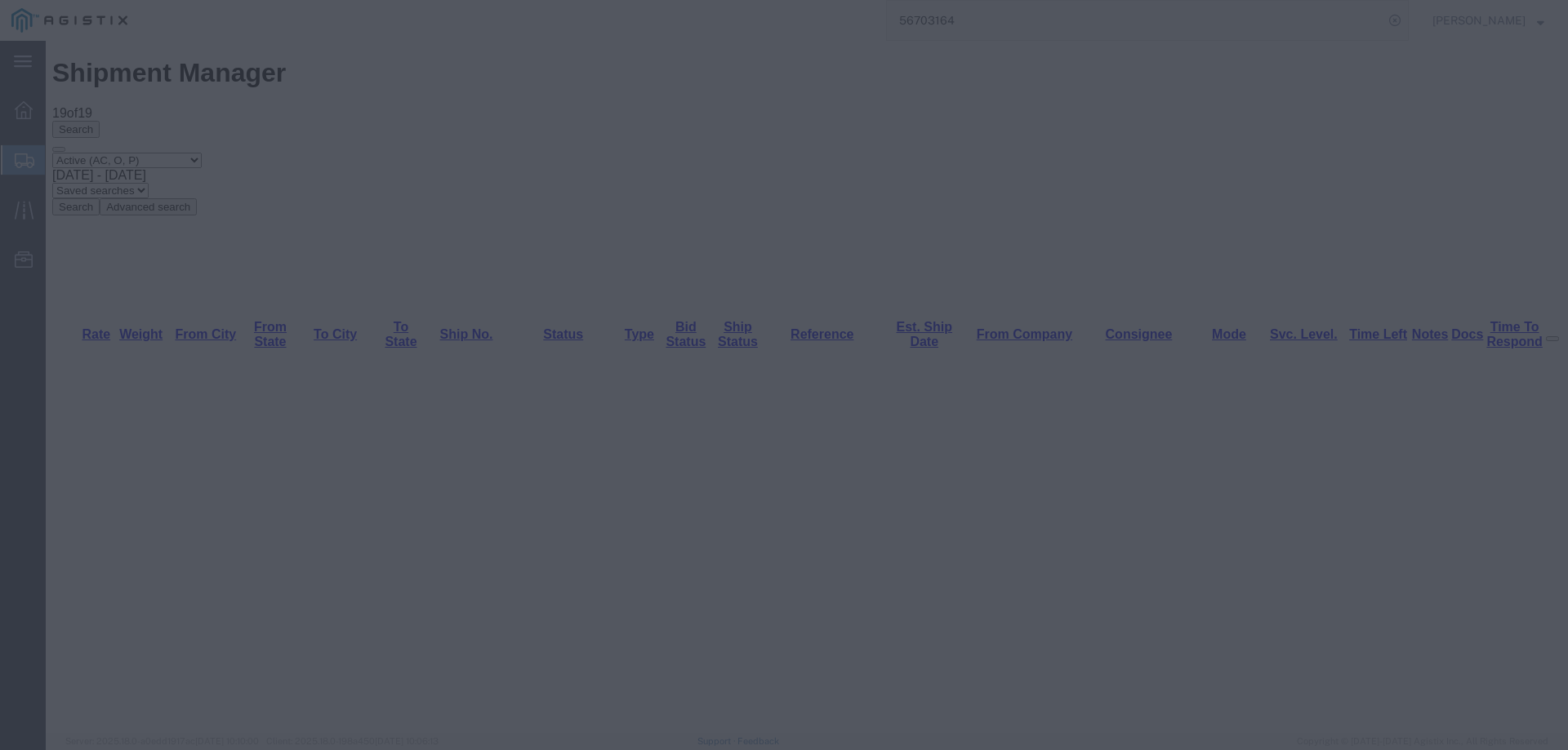
click at [973, 507] on div at bounding box center [784, 375] width 1568 height 750
drag, startPoint x: 740, startPoint y: 537, endPoint x: 616, endPoint y: 654, distance: 170.5
click at [0, 0] on div "Session Timeout Your session has expired due to inactivity. Please re-enter you…" at bounding box center [0, 0] width 0 height 0
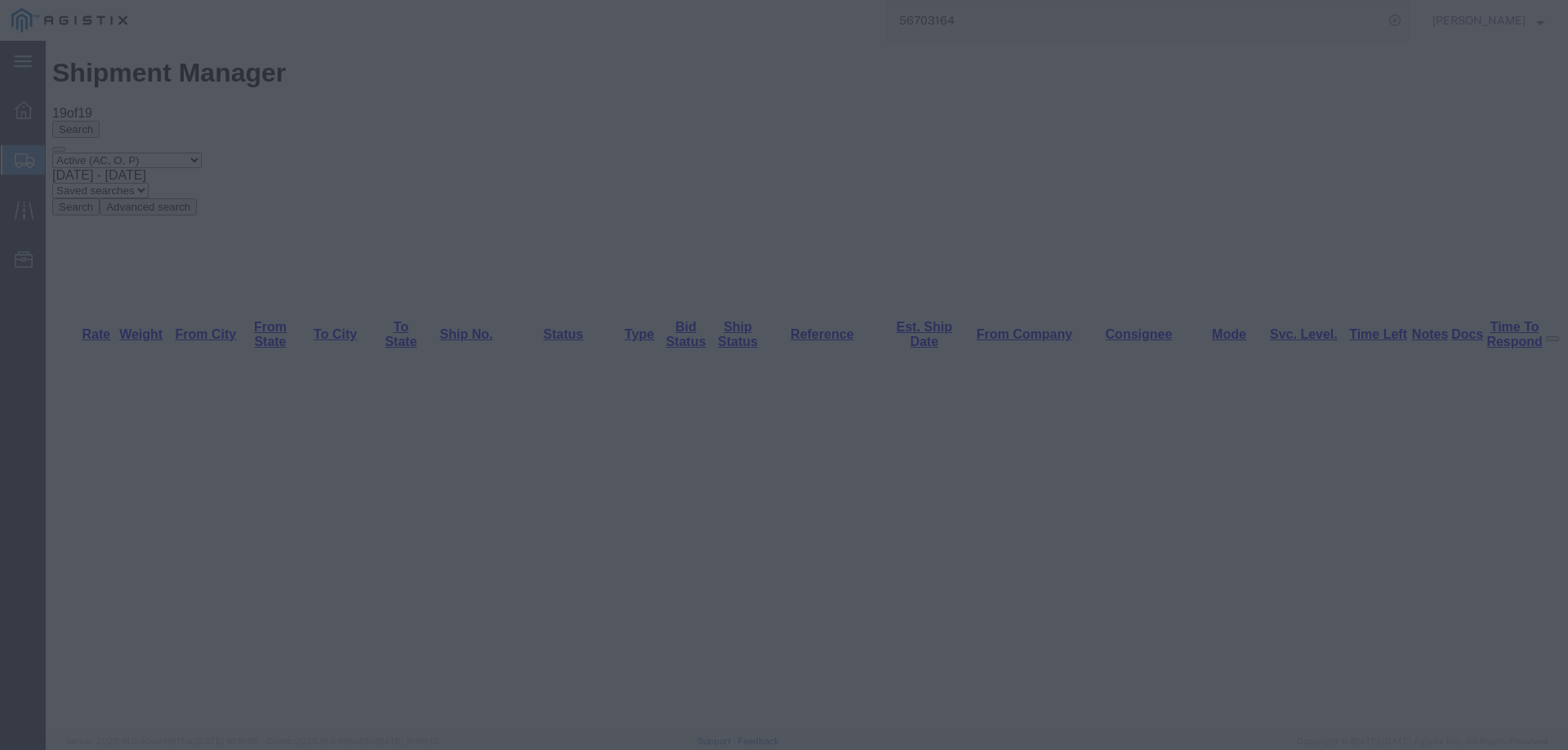
drag, startPoint x: 1441, startPoint y: 397, endPoint x: 1425, endPoint y: 399, distance: 16.1
click at [1425, 399] on div at bounding box center [784, 375] width 1568 height 750
drag, startPoint x: 1236, startPoint y: 386, endPoint x: 1024, endPoint y: 438, distance: 218.3
click at [1024, 438] on div at bounding box center [784, 375] width 1568 height 750
